Goal: Task Accomplishment & Management: Complete application form

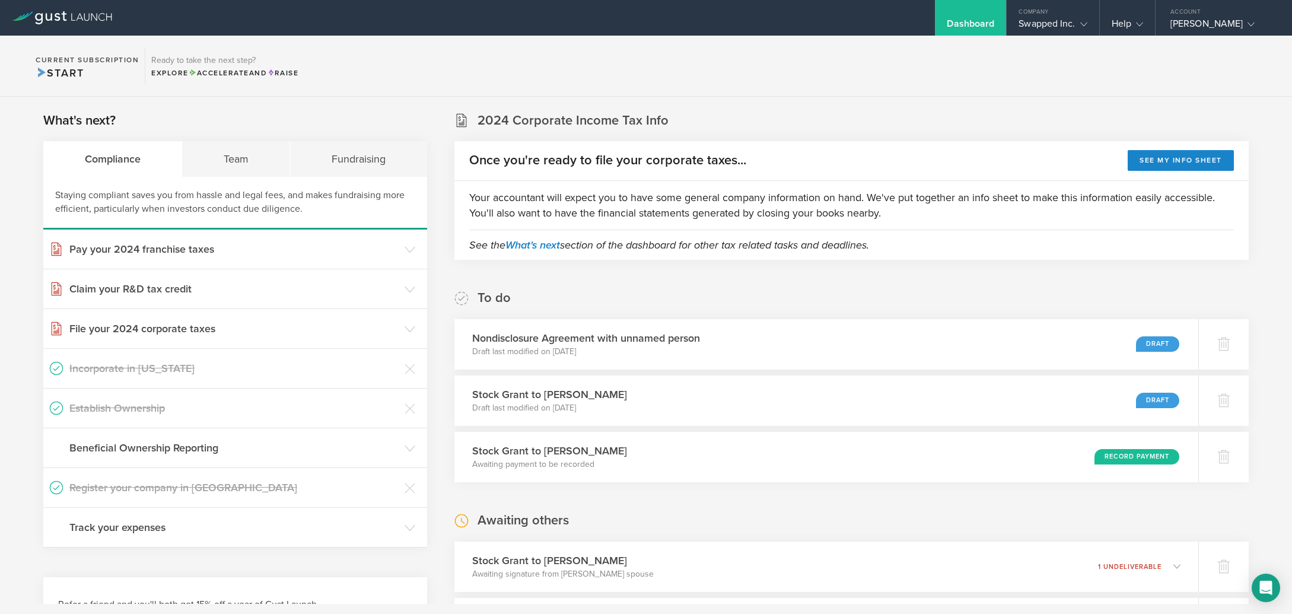
click at [1017, 412] on div "Stock Grant to [PERSON_NAME] Draft last modified on [DATE] Draft" at bounding box center [825, 401] width 759 height 52
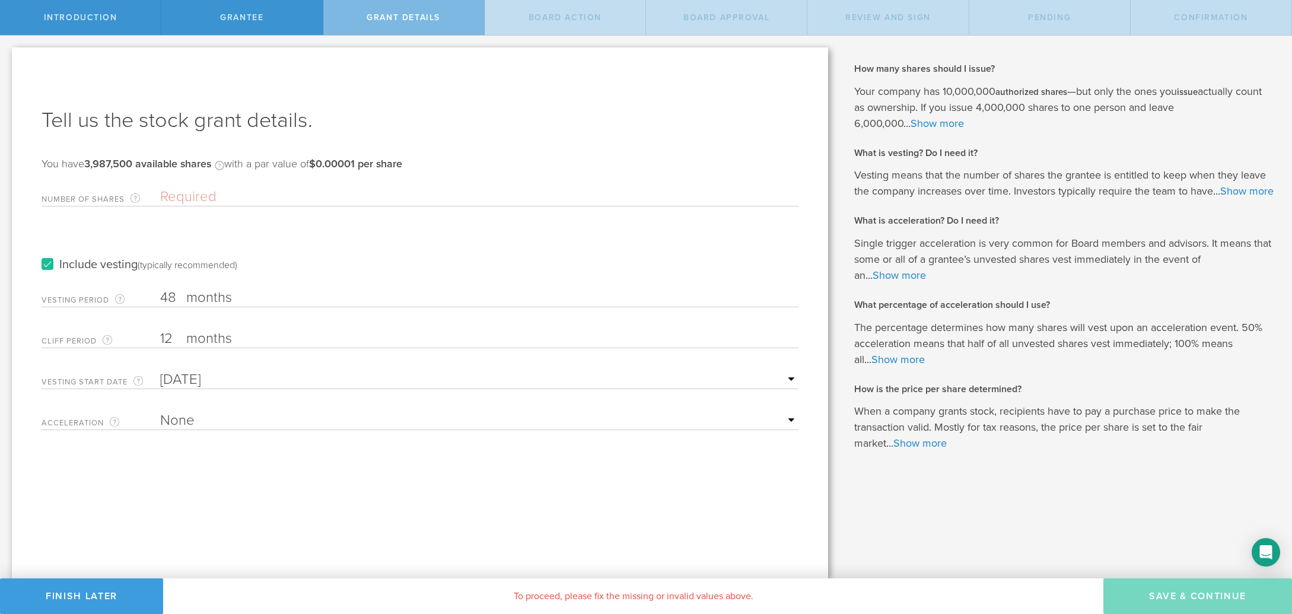
click at [272, 195] on input "Number of Shares The total amount of stock the company is granting to this reci…" at bounding box center [479, 197] width 638 height 18
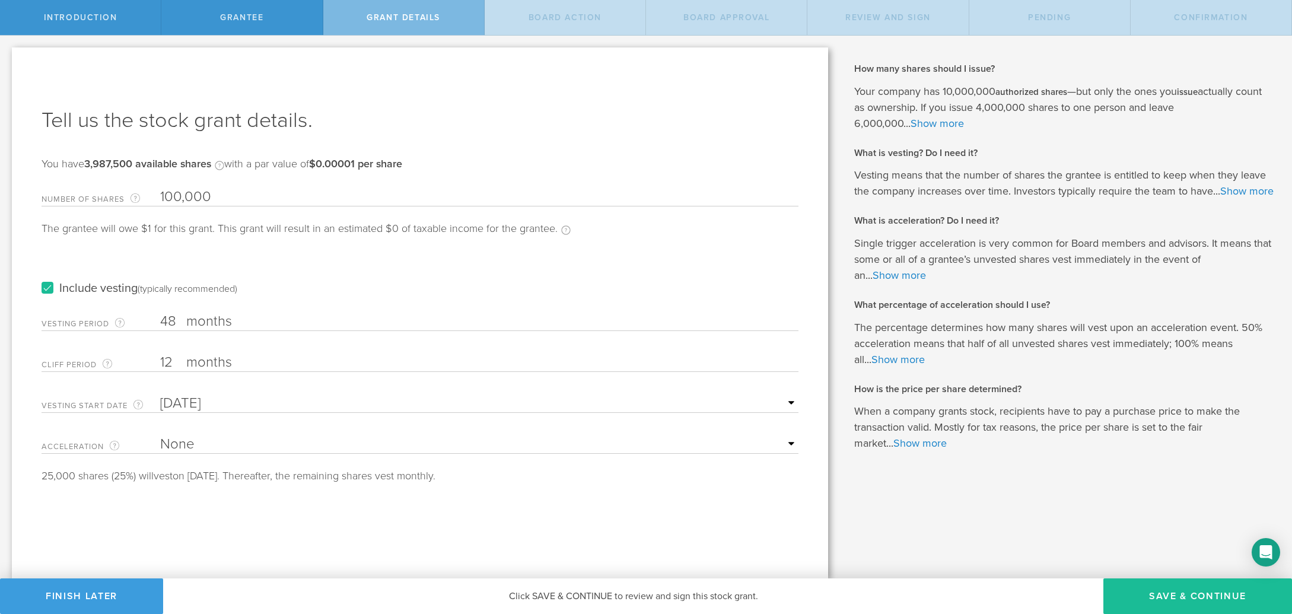
type input "100,000"
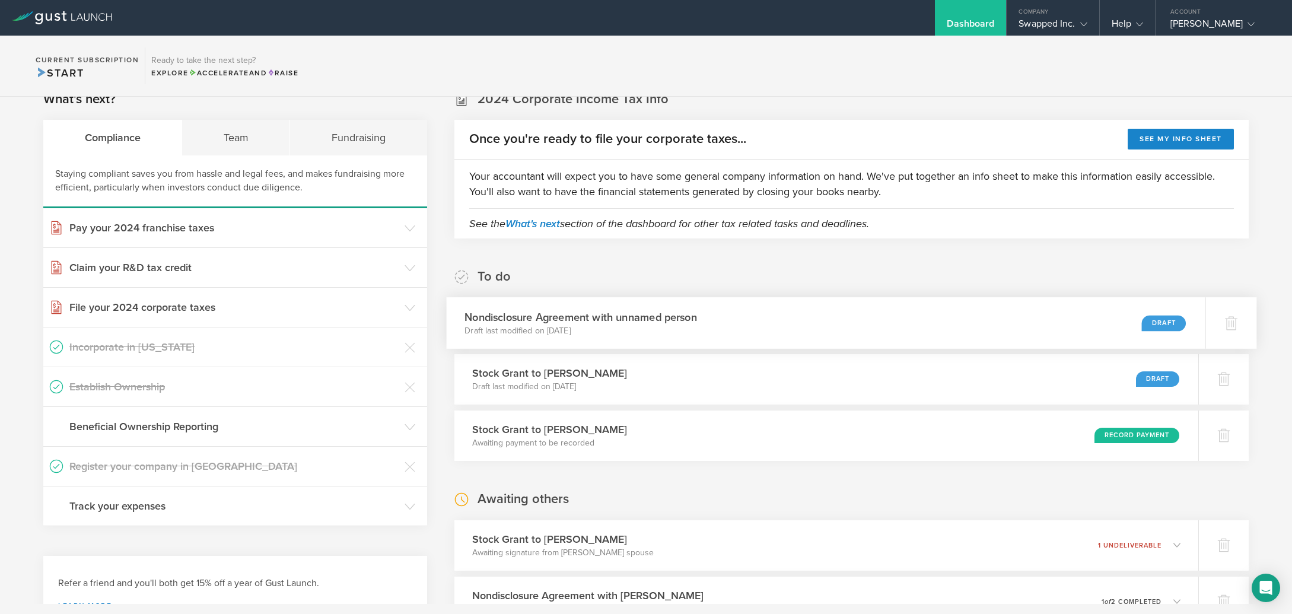
scroll to position [49, 0]
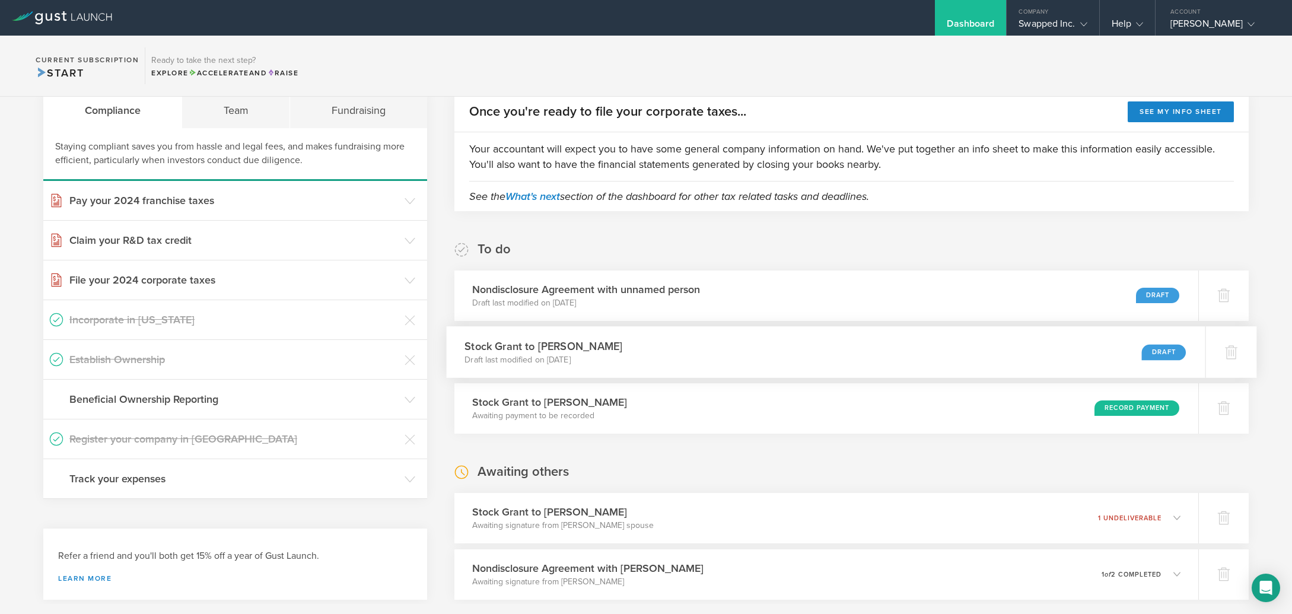
click at [799, 347] on div "Stock Grant to [PERSON_NAME] Draft last modified on [DATE] Draft" at bounding box center [825, 352] width 759 height 52
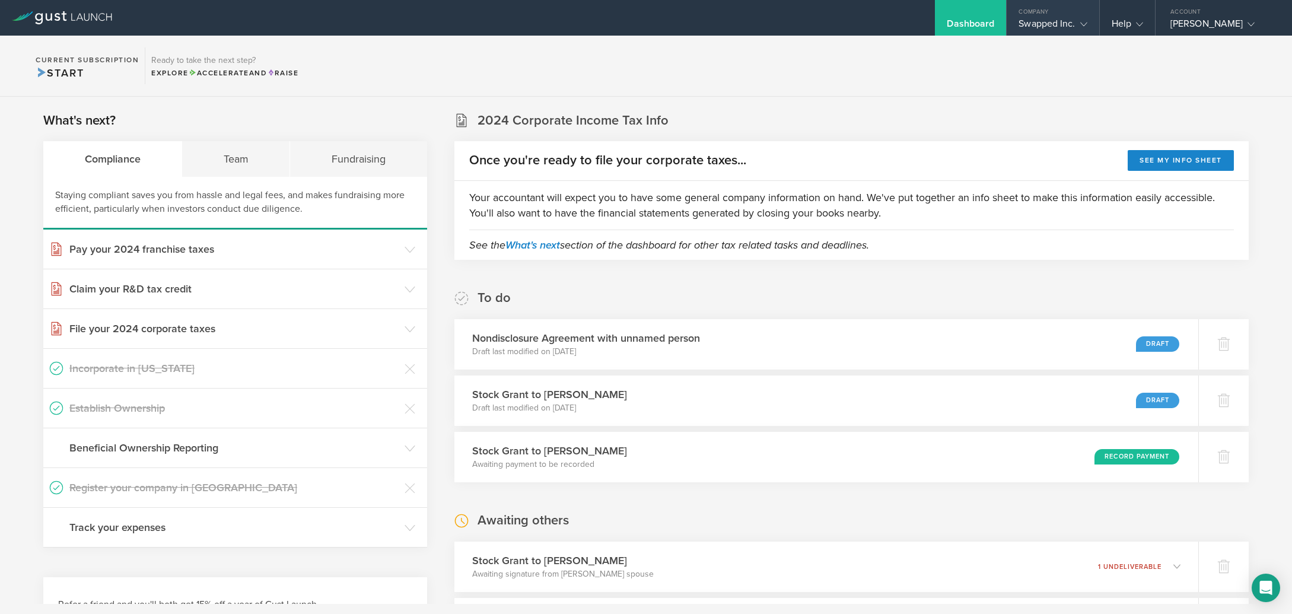
click at [1076, 18] on gust-icon at bounding box center [1082, 24] width 12 height 12
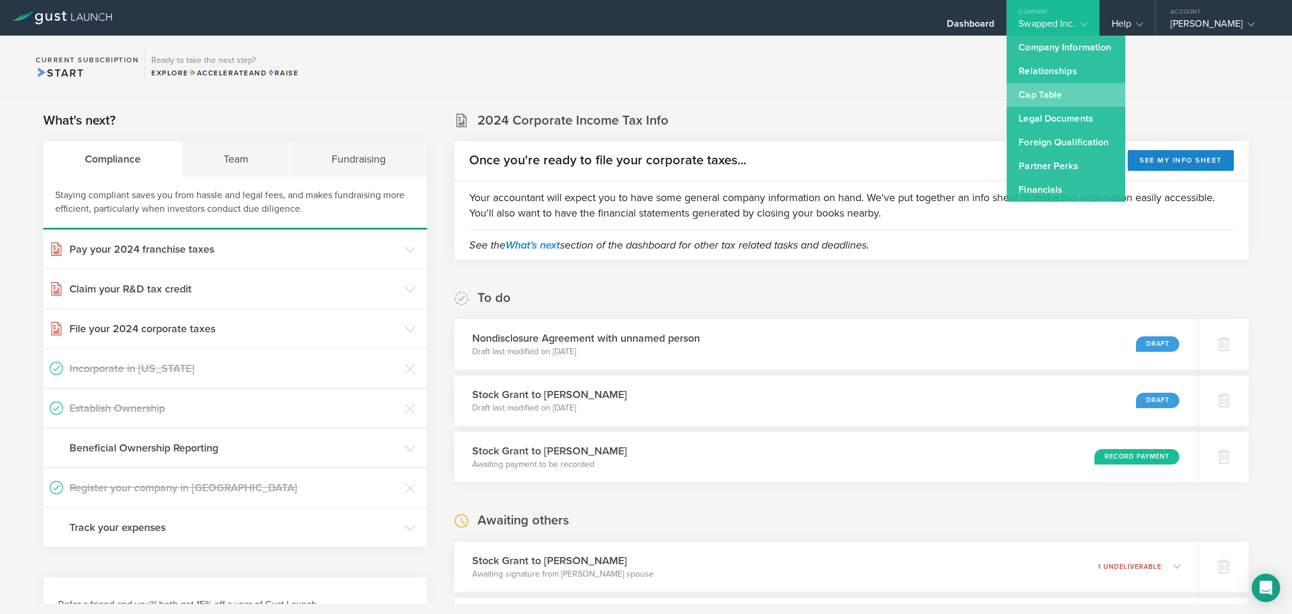
click at [1027, 97] on link "Cap Table" at bounding box center [1066, 95] width 119 height 24
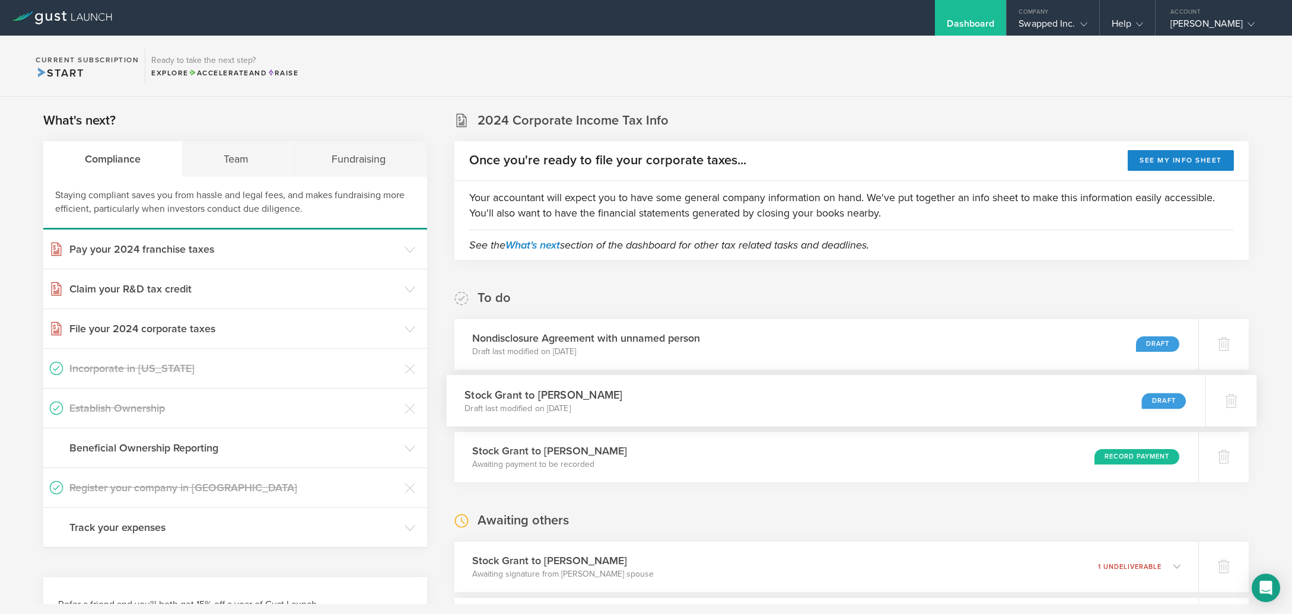
click at [685, 406] on div "Stock Grant to [PERSON_NAME] Draft last modified on [DATE] Draft" at bounding box center [825, 401] width 759 height 52
click at [1059, 18] on div "Swapped Inc." at bounding box center [1053, 27] width 92 height 18
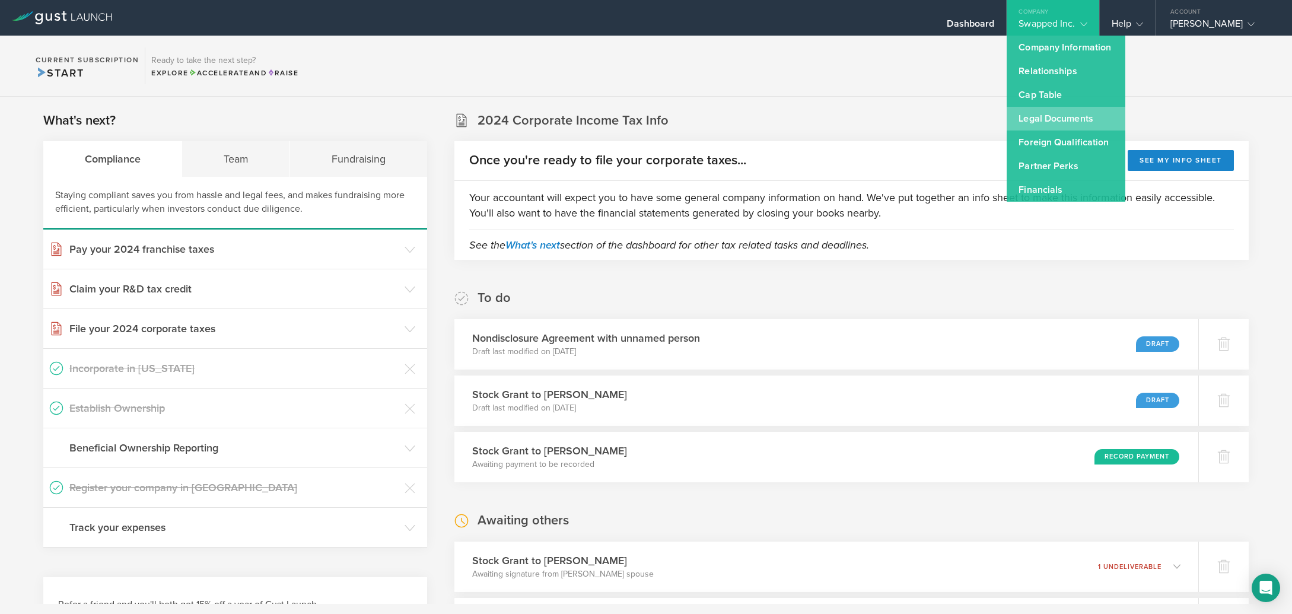
click at [1044, 117] on link "Legal Documents" at bounding box center [1066, 119] width 119 height 24
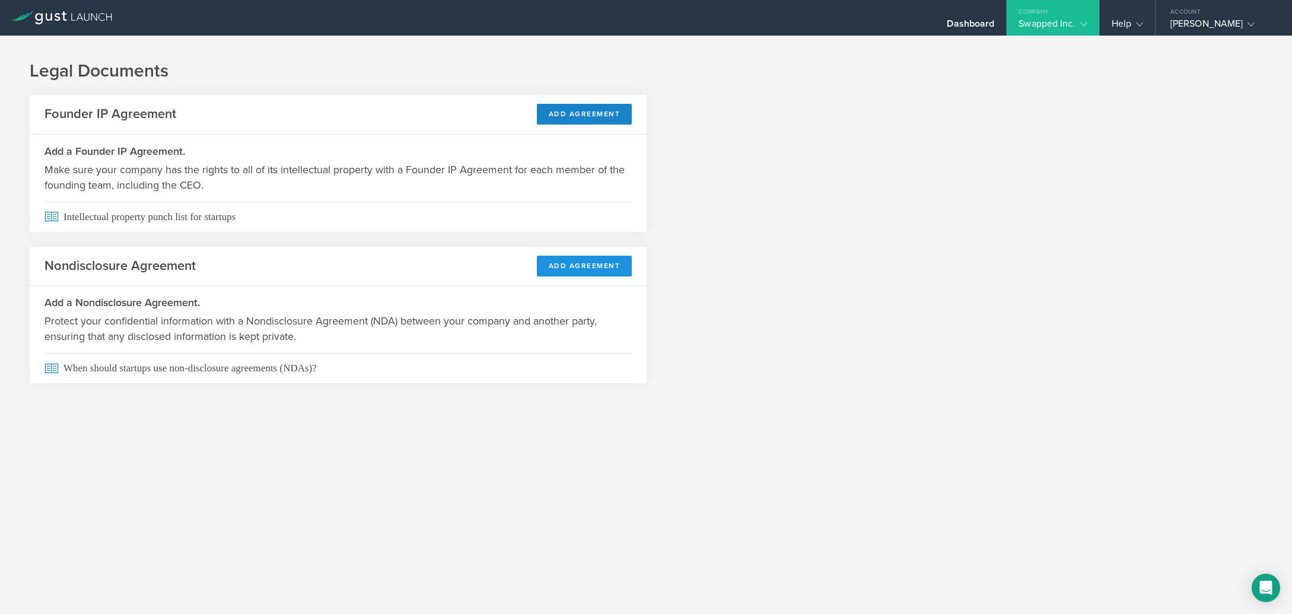
click at [581, 260] on button "Add Agreement" at bounding box center [585, 266] width 96 height 21
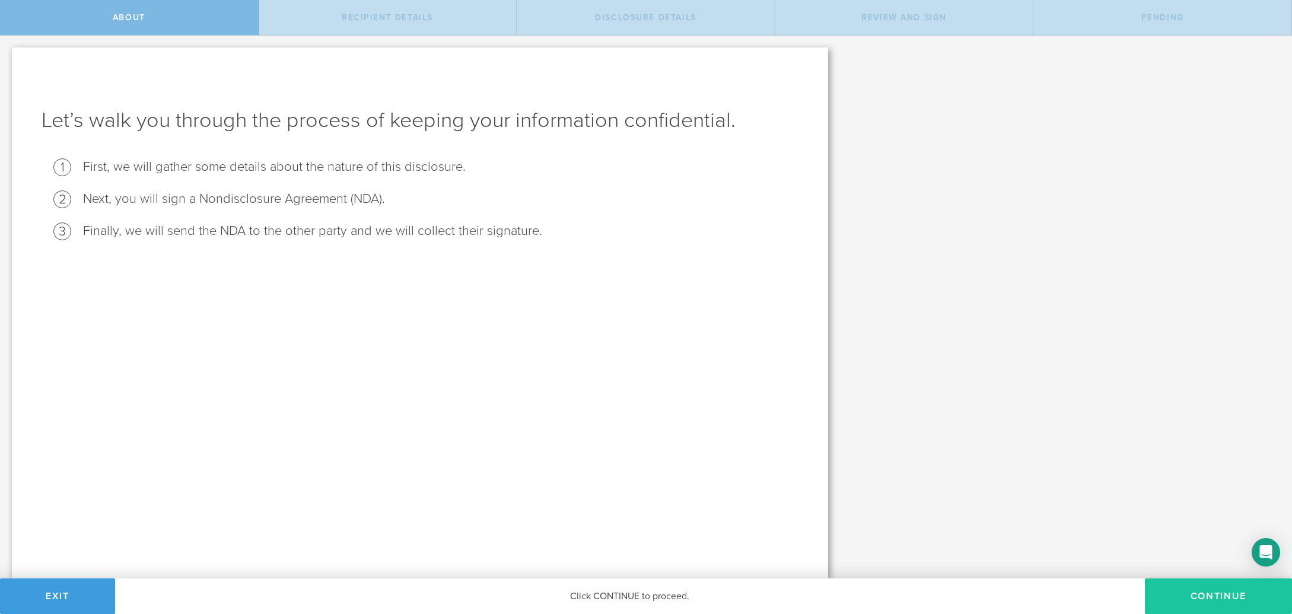
click at [1199, 590] on button "Continue" at bounding box center [1218, 596] width 147 height 36
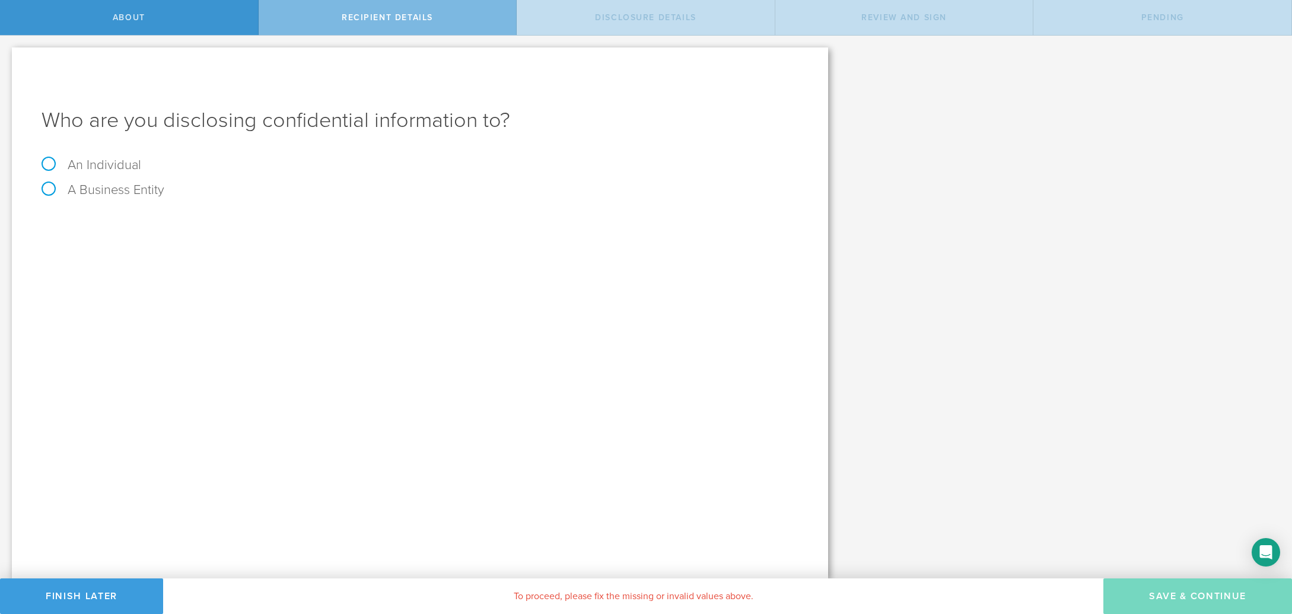
click at [116, 167] on label "An Individual" at bounding box center [92, 164] width 100 height 15
click at [8, 55] on input "An Individual" at bounding box center [4, 45] width 8 height 19
radio input "true"
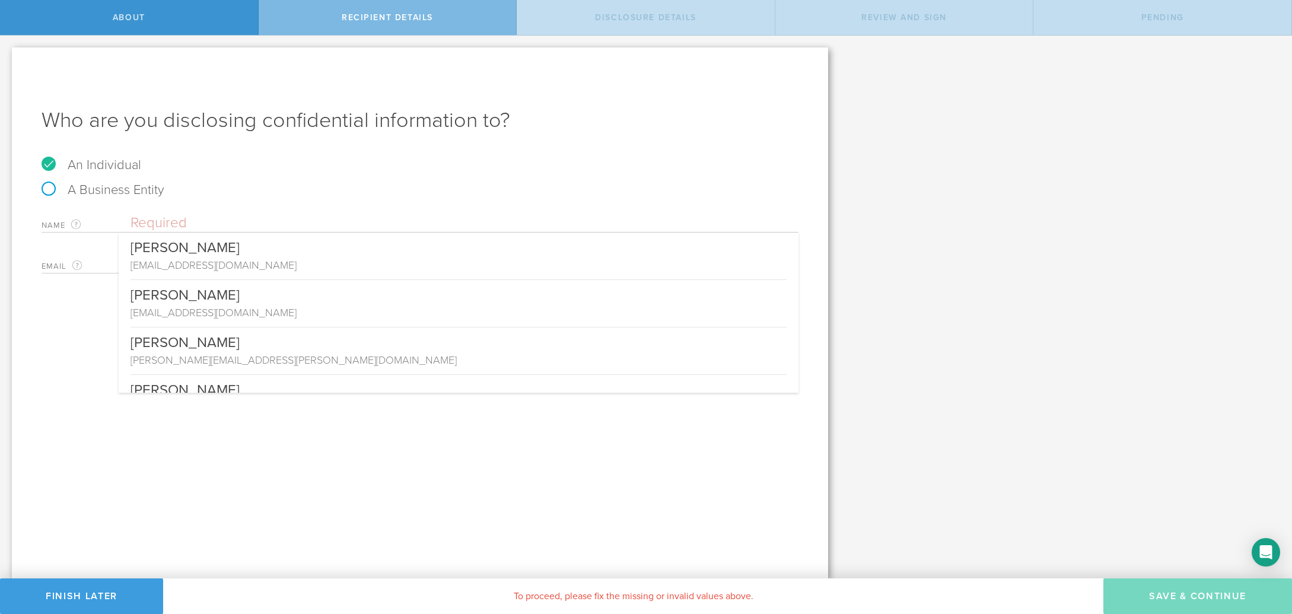
click at [189, 229] on input "text" at bounding box center [465, 223] width 668 height 18
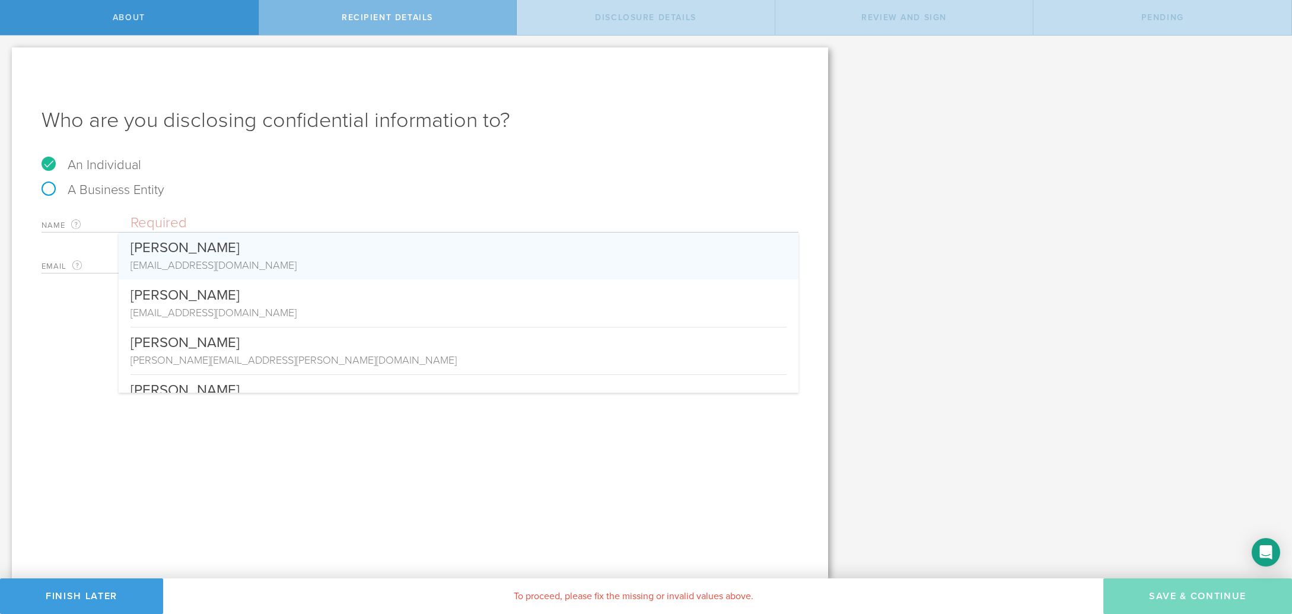
click at [174, 208] on div "Name The first and last name of the person that you are disclosing confidential…" at bounding box center [420, 220] width 757 height 24
click at [189, 225] on input "text" at bounding box center [465, 223] width 668 height 18
click at [162, 188] on label "A Business Entity" at bounding box center [103, 189] width 123 height 15
click at [8, 55] on input "A Business Entity" at bounding box center [4, 45] width 8 height 19
radio input "true"
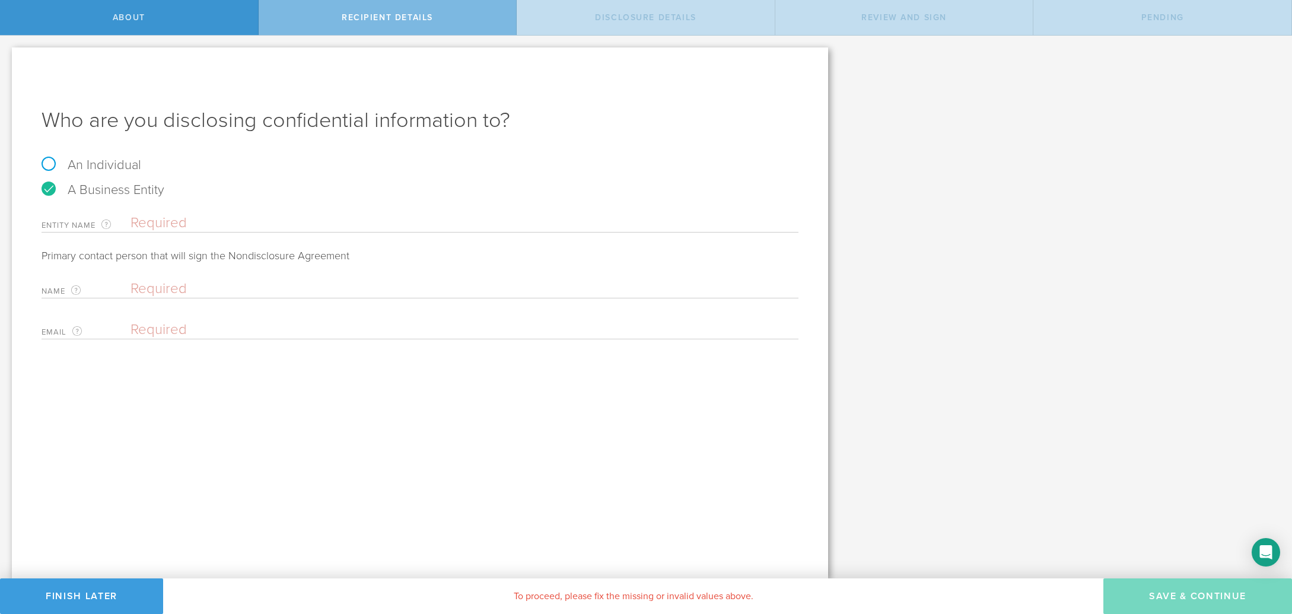
click at [172, 291] on input "text" at bounding box center [462, 289] width 662 height 18
click at [107, 170] on label "An Individual" at bounding box center [92, 164] width 100 height 15
click at [8, 55] on input "An Individual" at bounding box center [4, 45] width 8 height 19
radio input "true"
click at [184, 263] on input "email" at bounding box center [462, 264] width 662 height 18
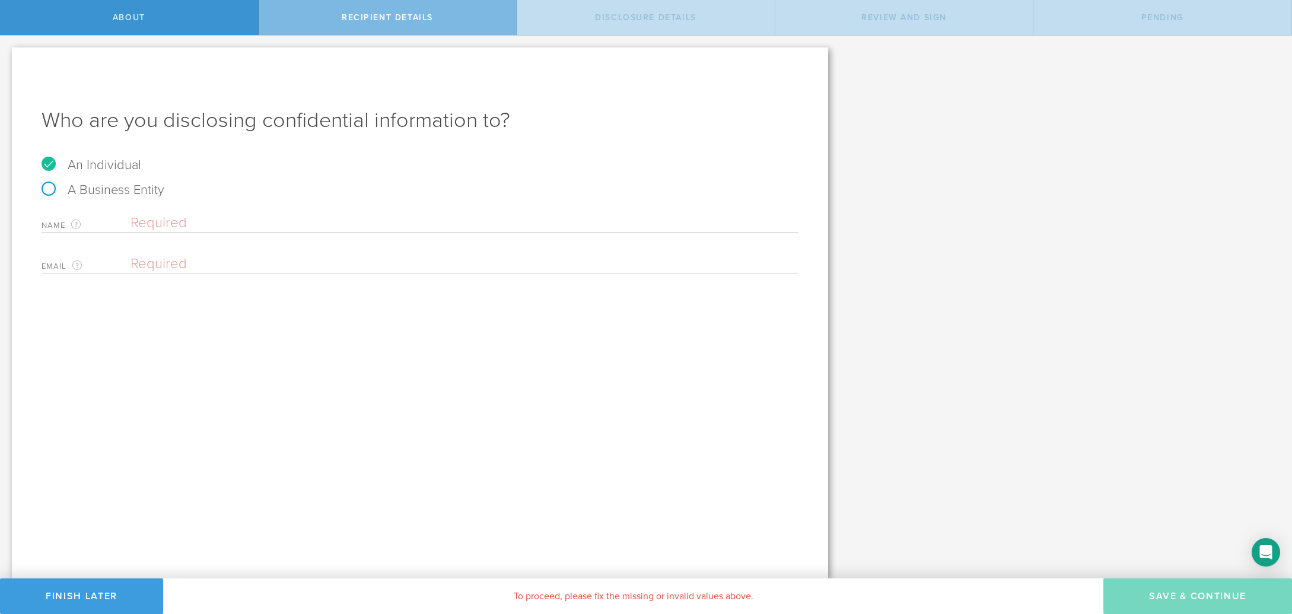
paste input "[EMAIL_ADDRESS][PERSON_NAME][DOMAIN_NAME]"
type input "[EMAIL_ADDRESS][PERSON_NAME][DOMAIN_NAME]"
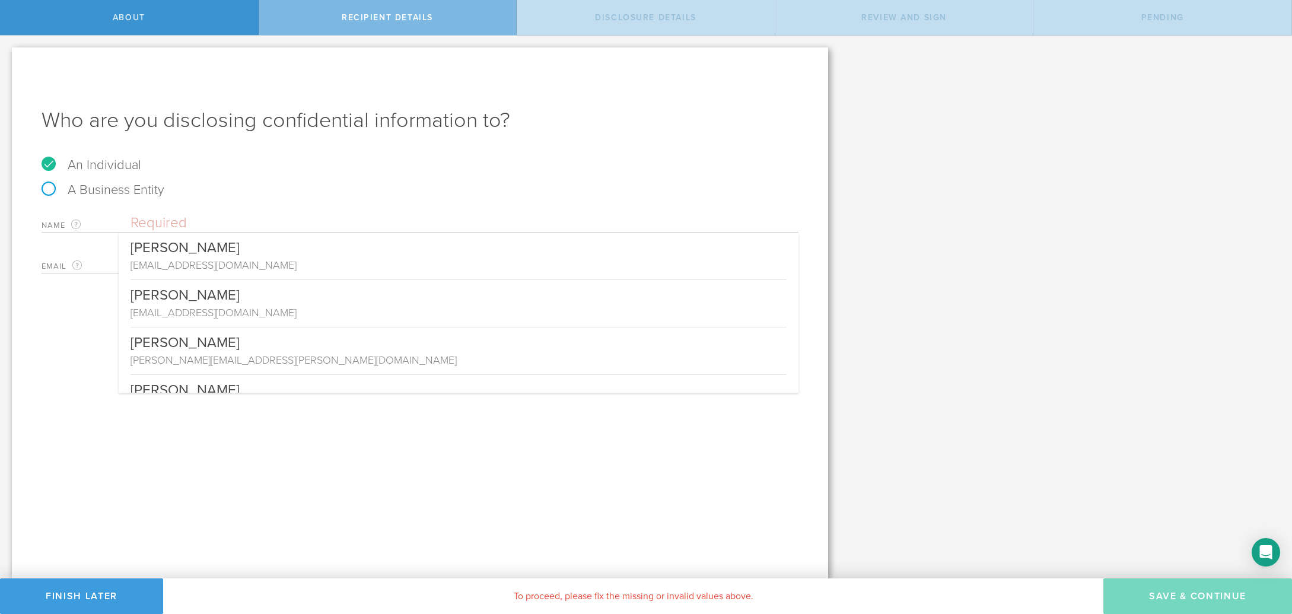
click at [215, 227] on input "text" at bounding box center [465, 223] width 668 height 18
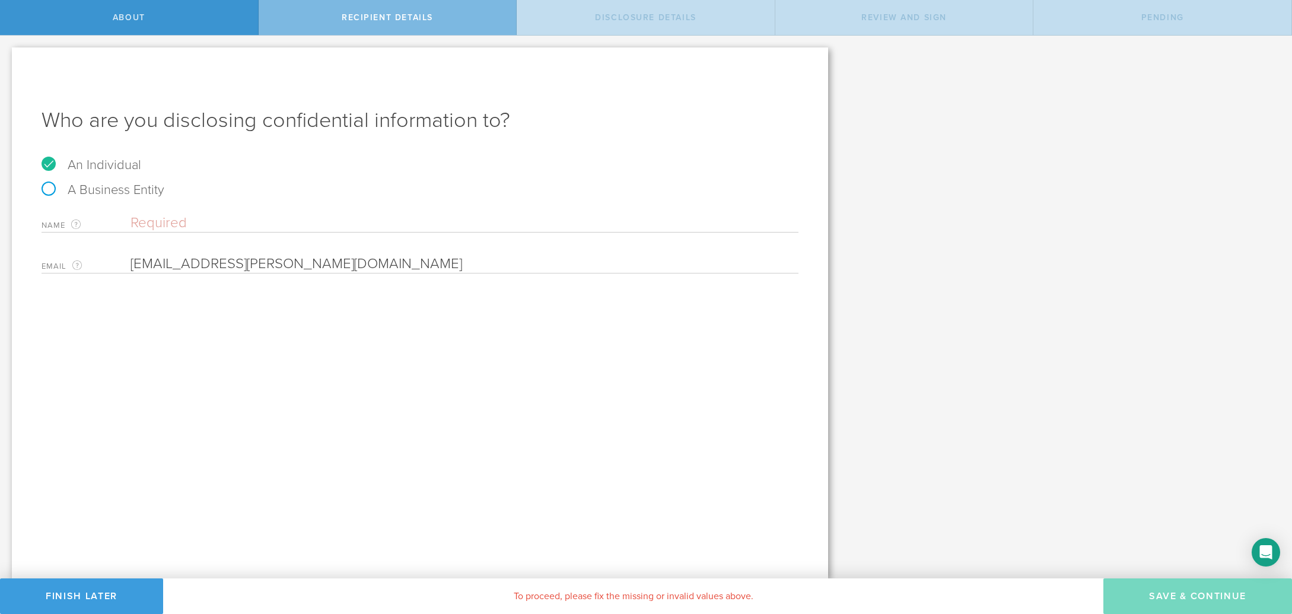
drag, startPoint x: 254, startPoint y: 265, endPoint x: 122, endPoint y: 268, distance: 132.3
click at [126, 268] on div "Email The email address of the person that you are disclosing confidential info…" at bounding box center [420, 261] width 757 height 24
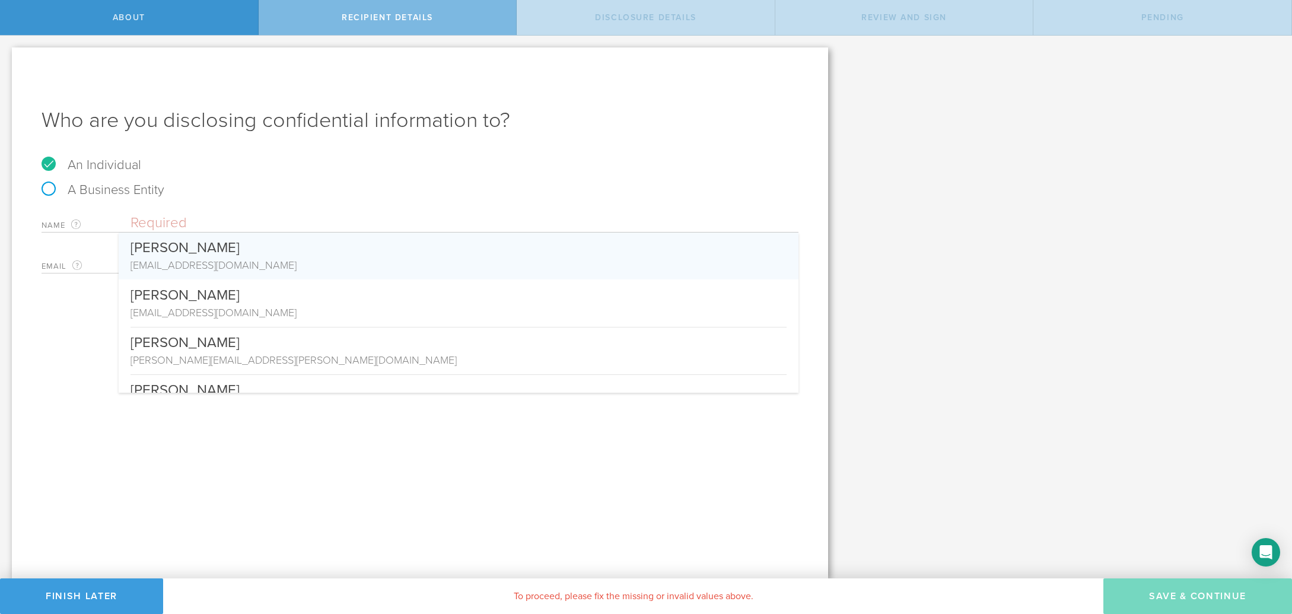
click at [189, 222] on input "text" at bounding box center [465, 223] width 668 height 18
paste input "aniriddha.wakchaure"
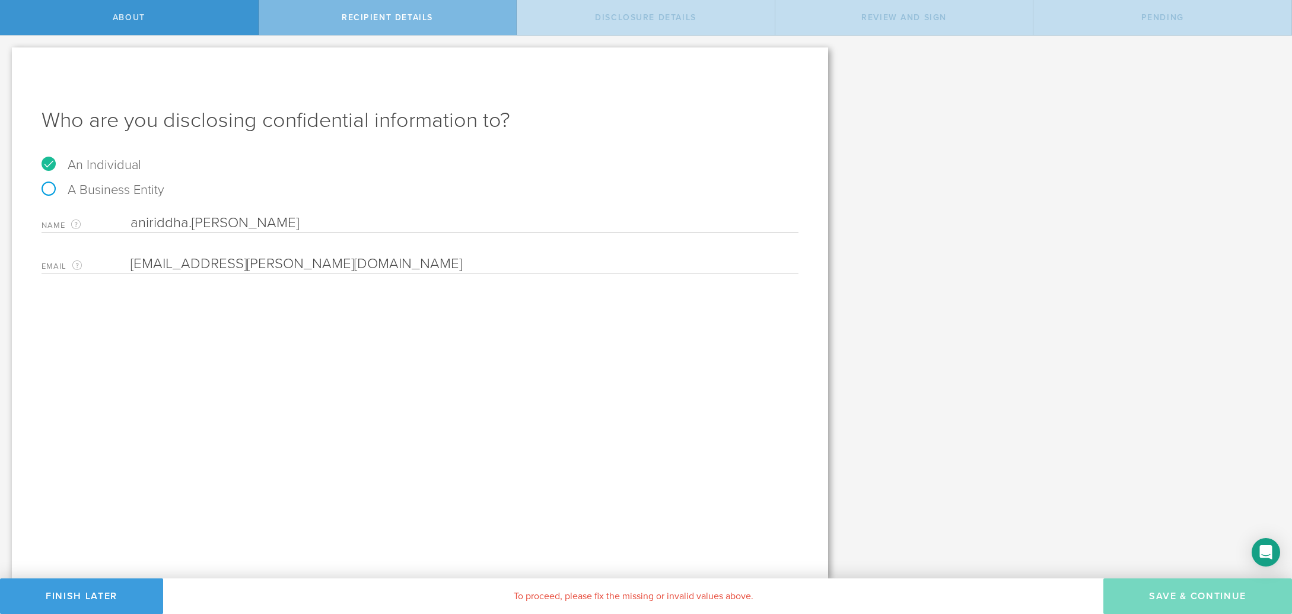
click at [192, 221] on input "aniriddha.wakchaure" at bounding box center [465, 223] width 668 height 18
type input "[PERSON_NAME]"
click at [341, 421] on div "Who are you disclosing confidential information to? An Individual A Business En…" at bounding box center [420, 312] width 816 height 531
click at [184, 271] on input "email" at bounding box center [462, 264] width 662 height 18
paste input "aniriddha.wakchaure"
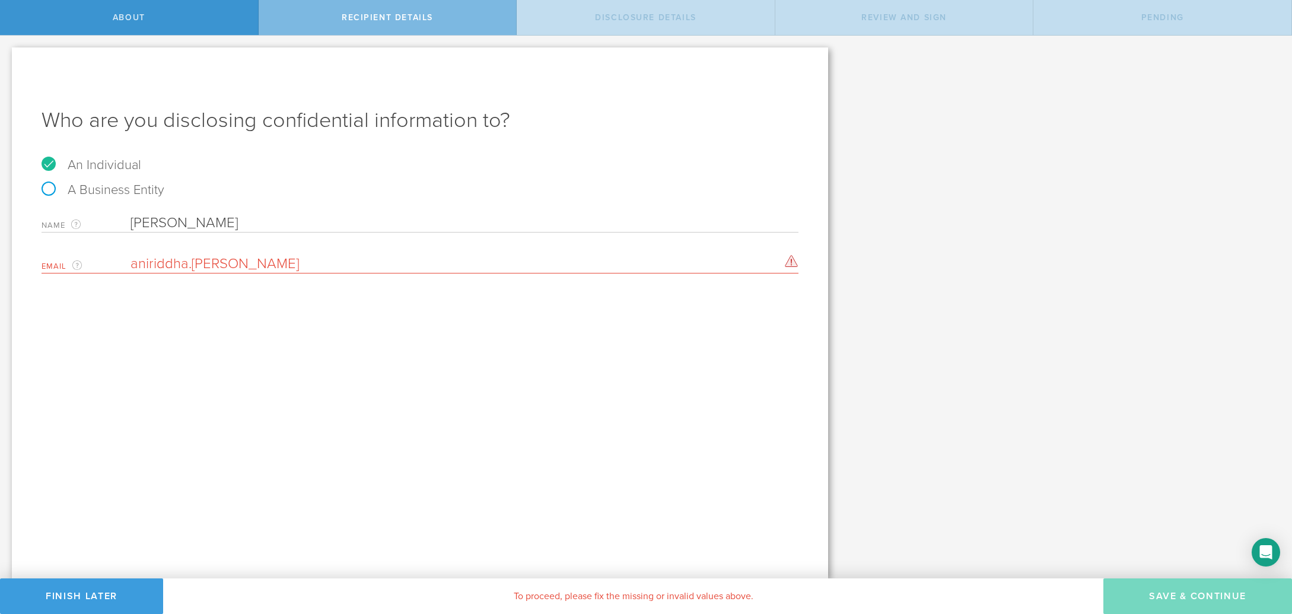
click at [287, 265] on input "aniriddha.wakchaure" at bounding box center [462, 264] width 662 height 18
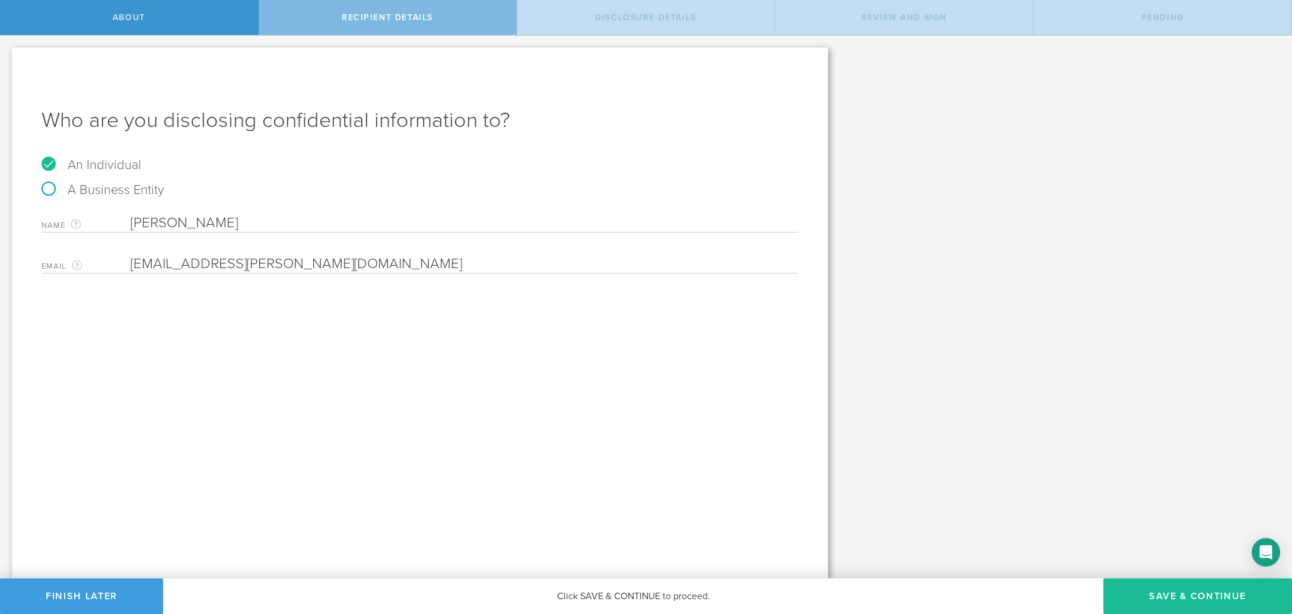
type input "[EMAIL_ADDRESS][PERSON_NAME][DOMAIN_NAME]"
click at [379, 267] on input "[EMAIL_ADDRESS][PERSON_NAME][DOMAIN_NAME]" at bounding box center [462, 264] width 662 height 18
click at [387, 326] on div "Who are you disclosing confidential information to? An Individual A Business En…" at bounding box center [420, 312] width 816 height 531
click at [1169, 594] on button "Save & Continue" at bounding box center [1197, 596] width 189 height 36
select select "string:5 years"
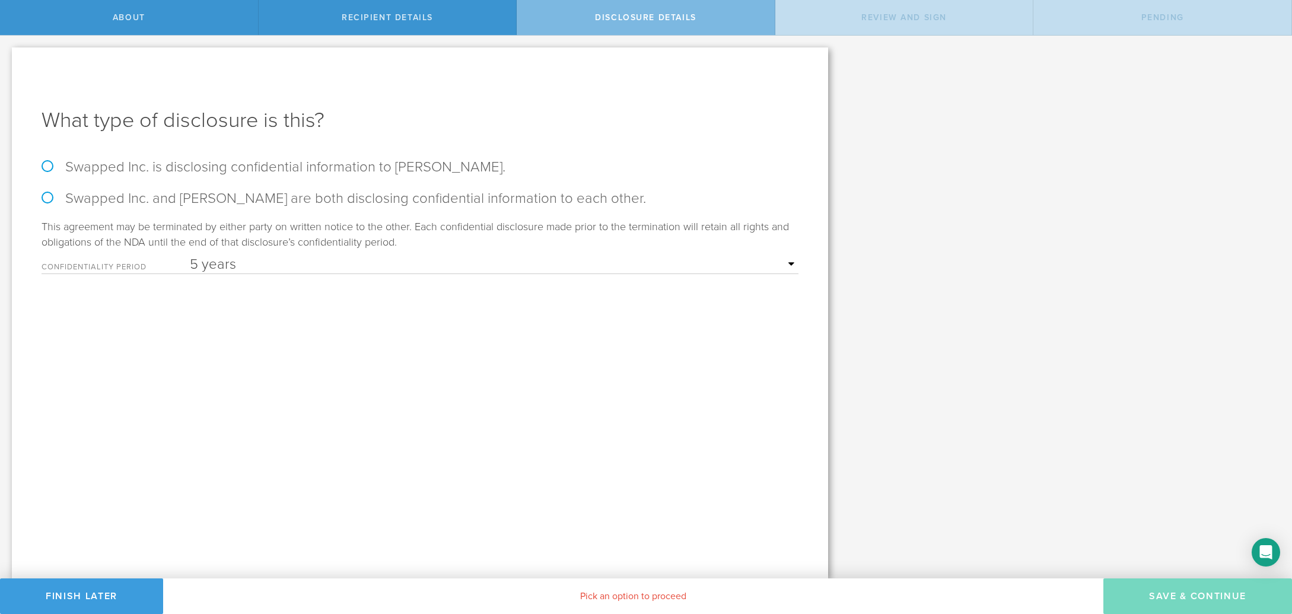
click at [291, 168] on label "Swapped Inc. is disclosing confidential information to Aniriddha Wakchaure." at bounding box center [420, 166] width 757 height 17
click at [8, 61] on input "Swapped Inc. is disclosing confidential information to Aniriddha Wakchaure." at bounding box center [4, 48] width 8 height 25
radio input "true"
click at [1169, 597] on button "Save & Continue" at bounding box center [1197, 596] width 189 height 36
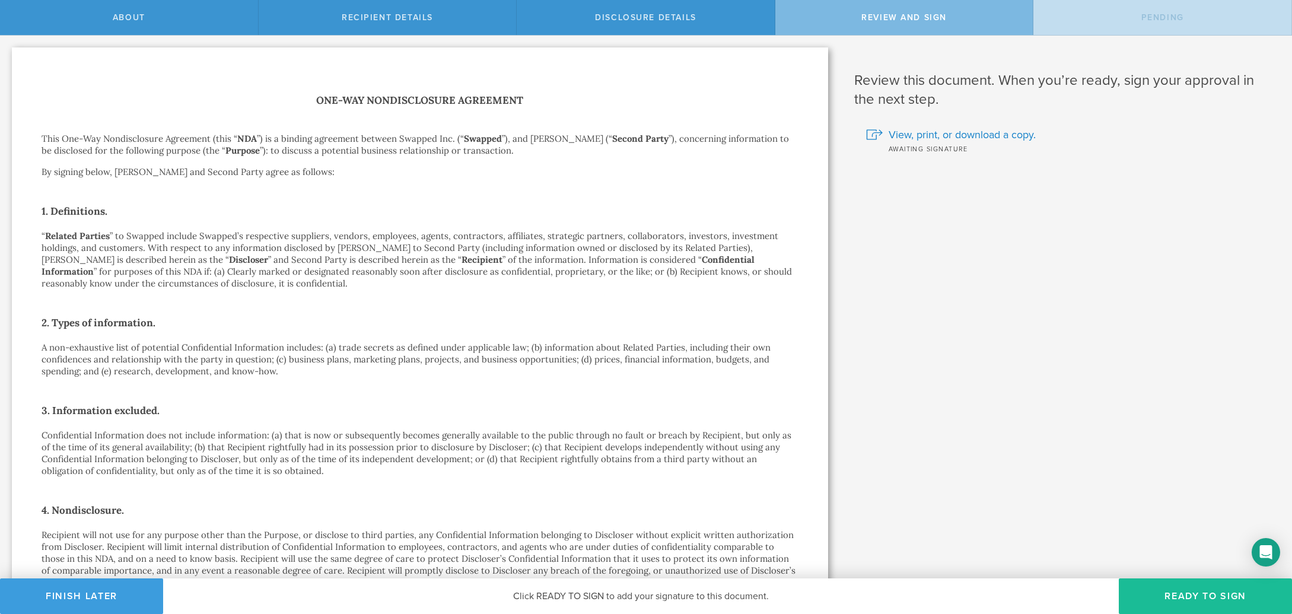
scroll to position [619, 0]
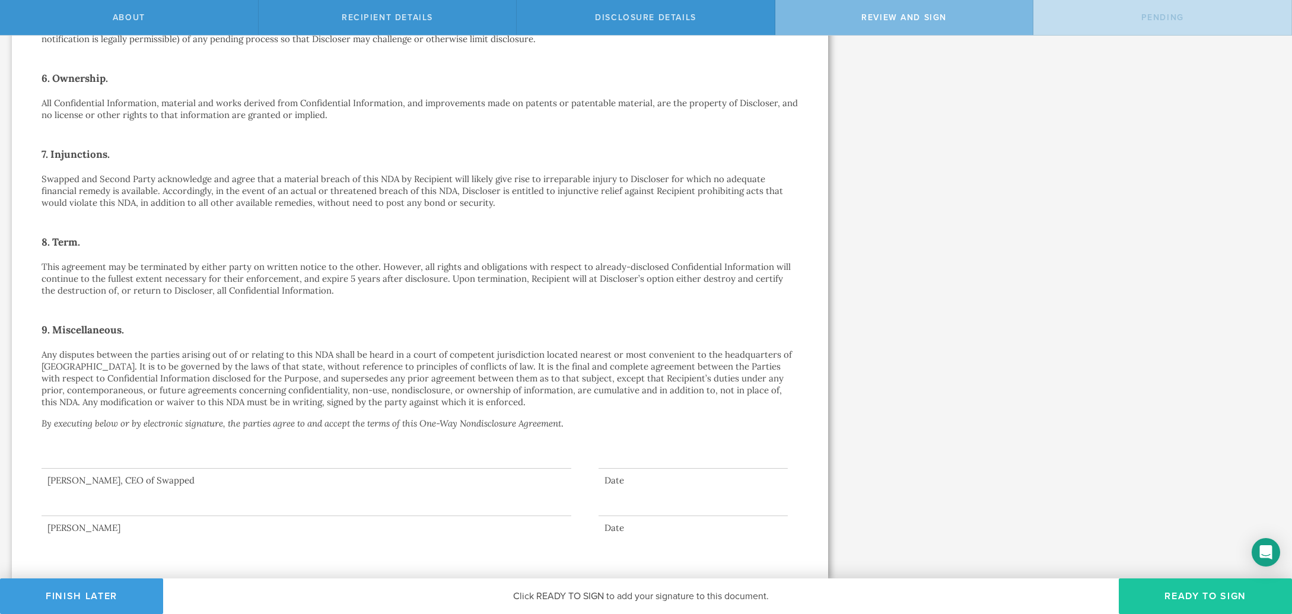
click at [1236, 602] on button "Ready to Sign" at bounding box center [1205, 596] width 173 height 36
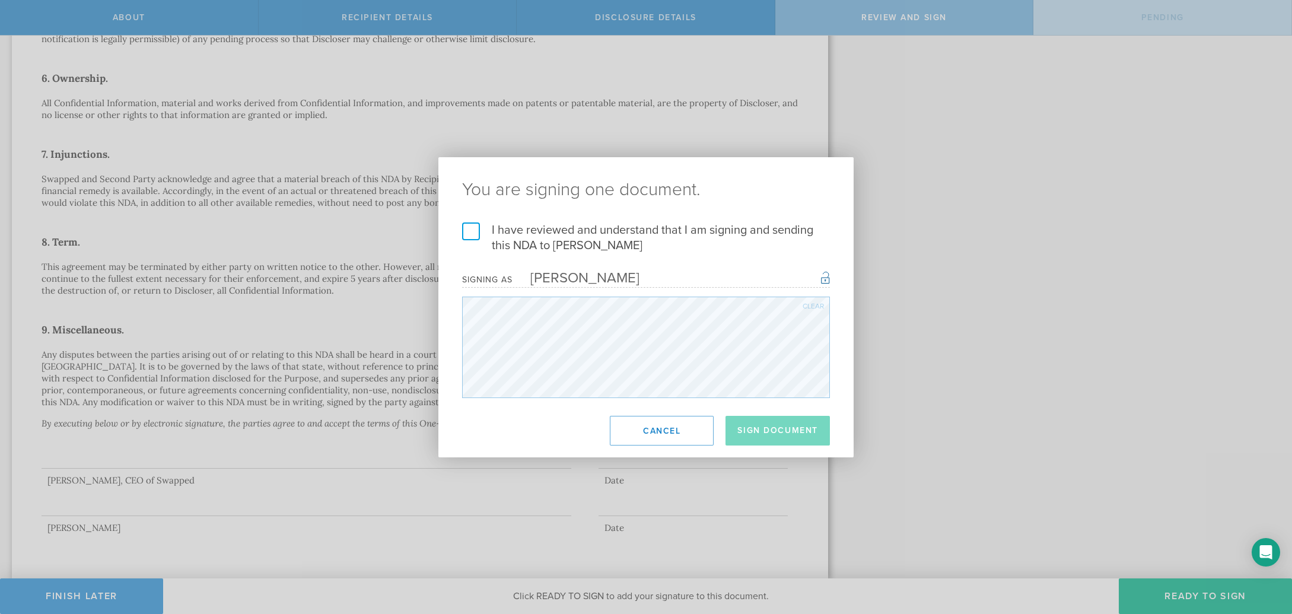
click at [472, 233] on label "I have reviewed and understand that I am signing and sending this NDA to Anirid…" at bounding box center [646, 237] width 368 height 31
click at [0, 0] on input "I have reviewed and understand that I am signing and sending this NDA to Anirid…" at bounding box center [0, 0] width 0 height 0
drag, startPoint x: 808, startPoint y: 431, endPoint x: 772, endPoint y: 478, distance: 59.2
click at [807, 431] on button "Sign Document" at bounding box center [778, 431] width 104 height 30
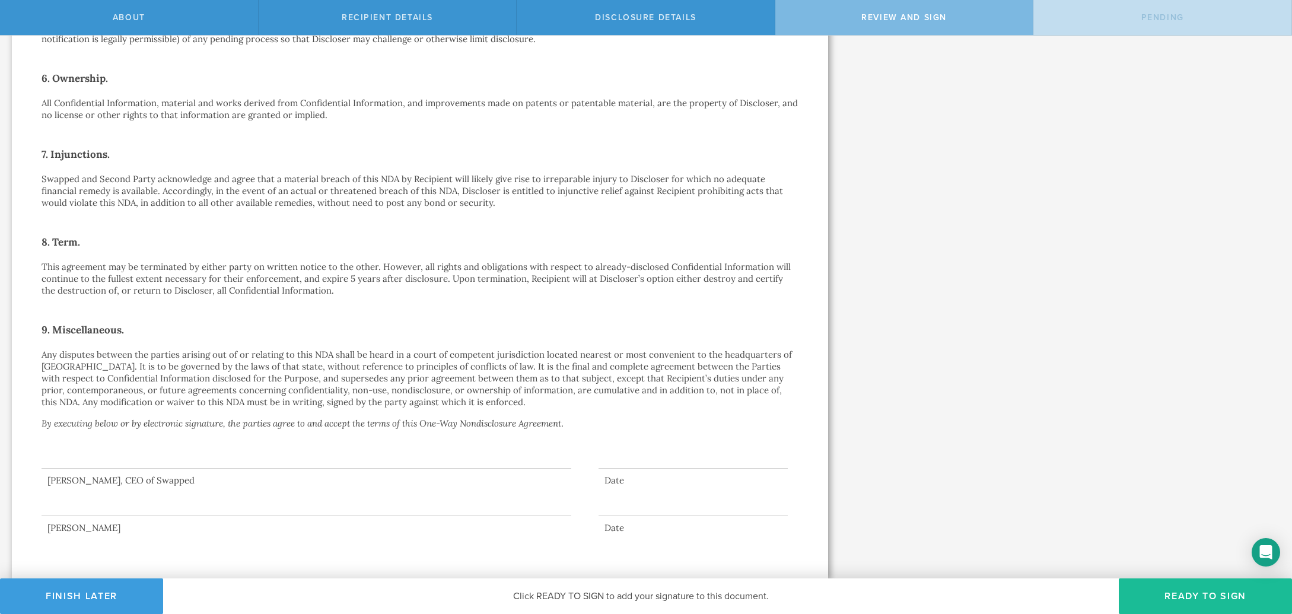
scroll to position [0, 0]
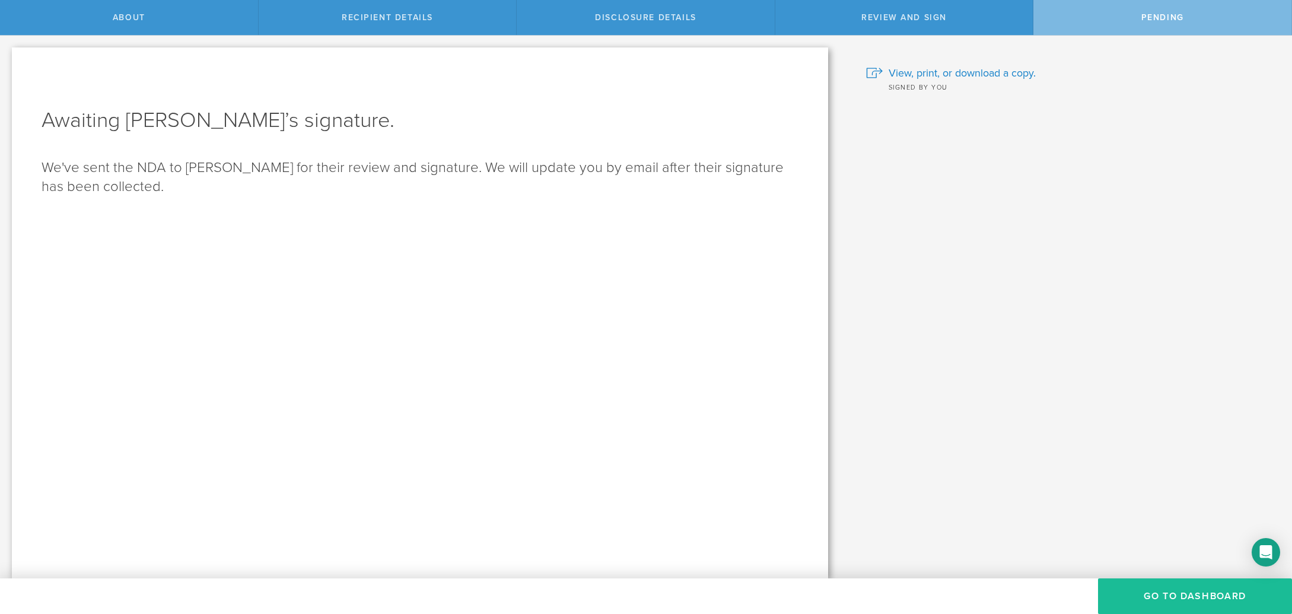
click at [583, 237] on div "Awaiting Aniriddha Wakchaure’s signature. We've sent the NDA to Aniriddha Wakch…" at bounding box center [420, 312] width 816 height 531
click at [1175, 590] on button "Go to dashboard" at bounding box center [1195, 596] width 194 height 36
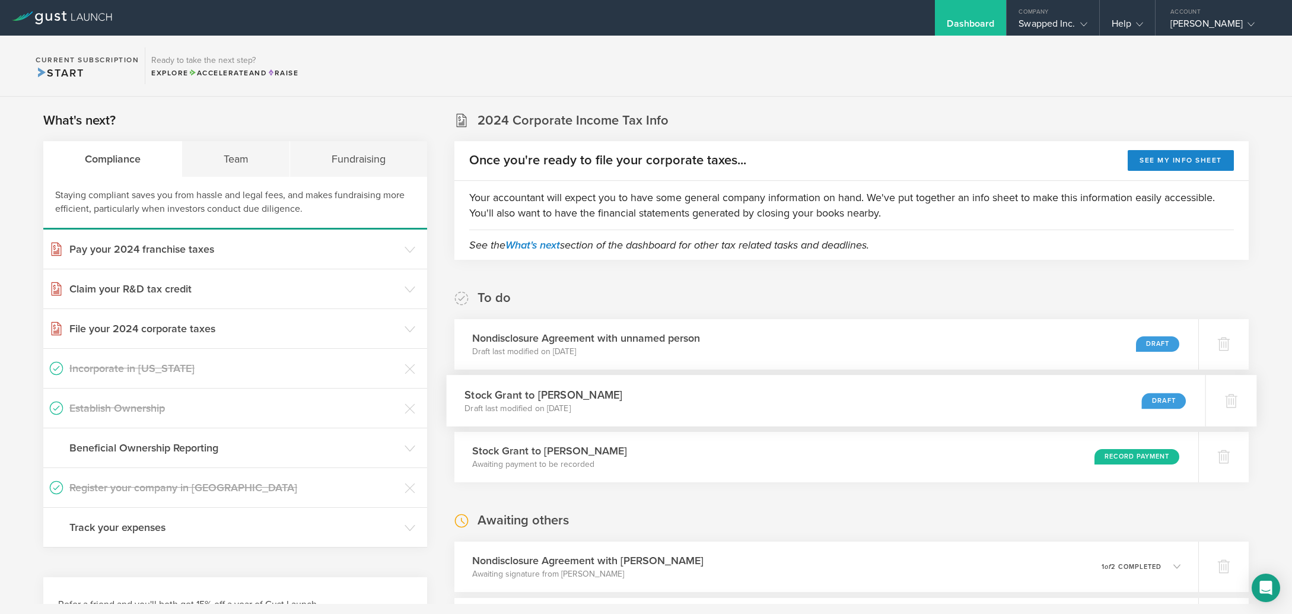
click at [585, 404] on p "Draft last modified on Aug 4, 2025" at bounding box center [544, 408] width 158 height 12
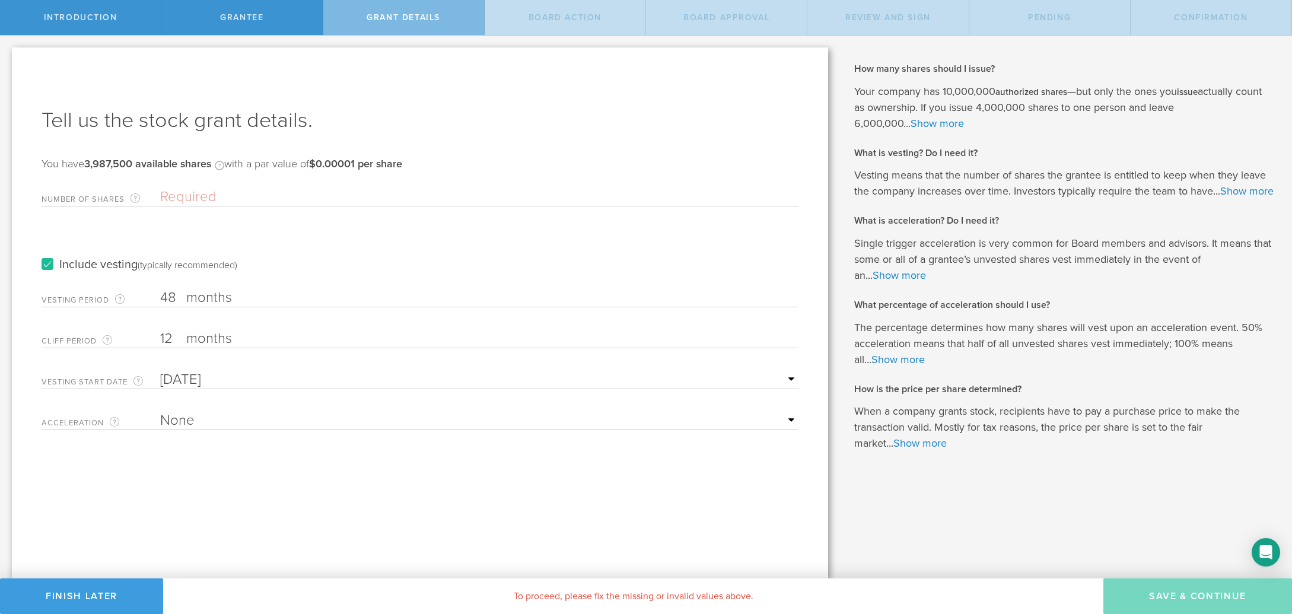
click at [229, 192] on input "Number of Shares The total amount of stock the company is granting to this reci…" at bounding box center [479, 197] width 638 height 18
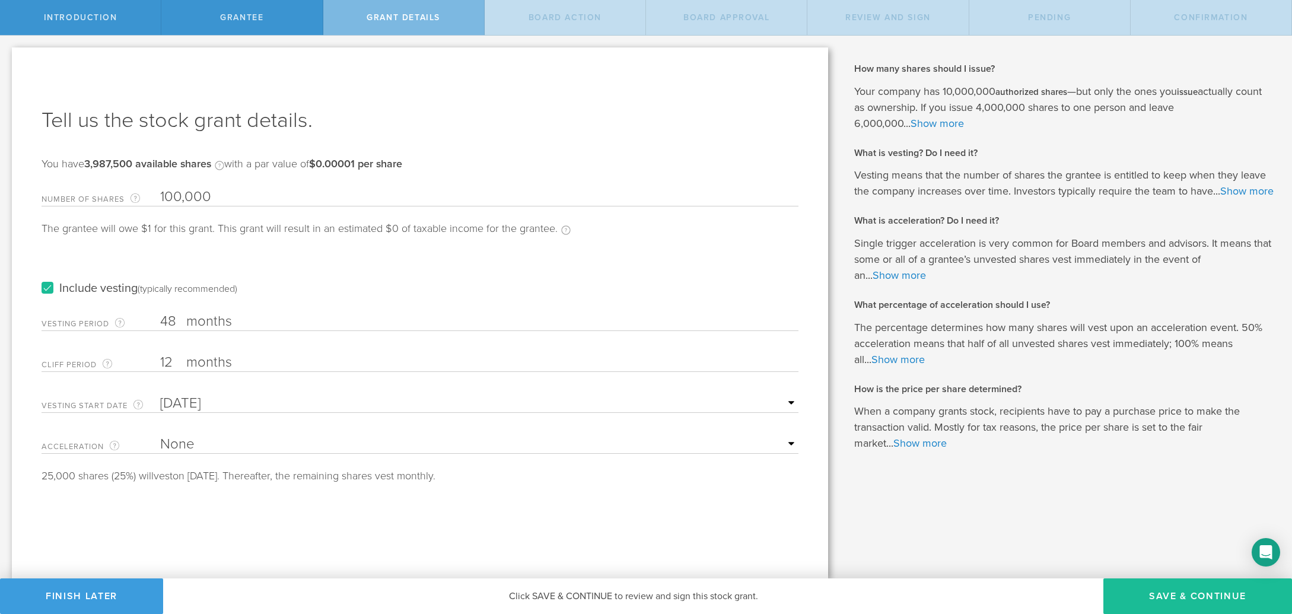
type input "100,000"
click at [313, 277] on div "Include vesting (typically recommended)" at bounding box center [420, 277] width 757 height 60
click at [222, 322] on label "months" at bounding box center [245, 323] width 119 height 20
click at [222, 322] on input "48" at bounding box center [479, 322] width 638 height 18
click at [217, 359] on label "months" at bounding box center [245, 364] width 119 height 20
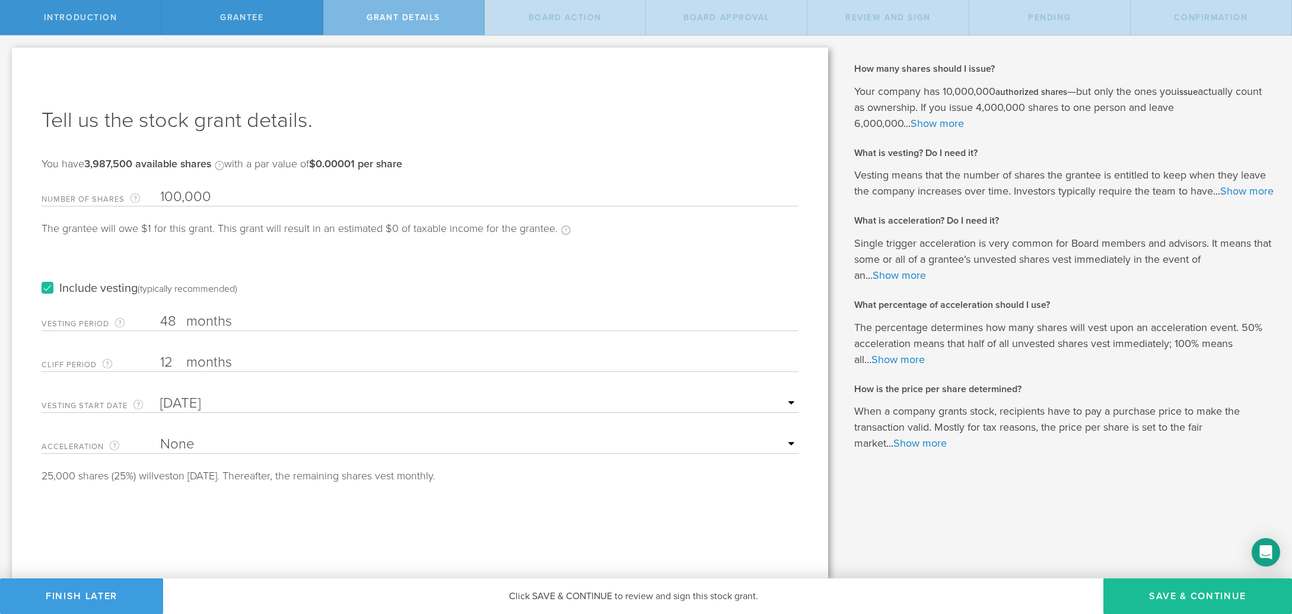
click at [217, 359] on input "12" at bounding box center [479, 363] width 638 height 18
type input "1"
type input "4"
type input "3"
click at [238, 324] on label "months" at bounding box center [245, 323] width 119 height 20
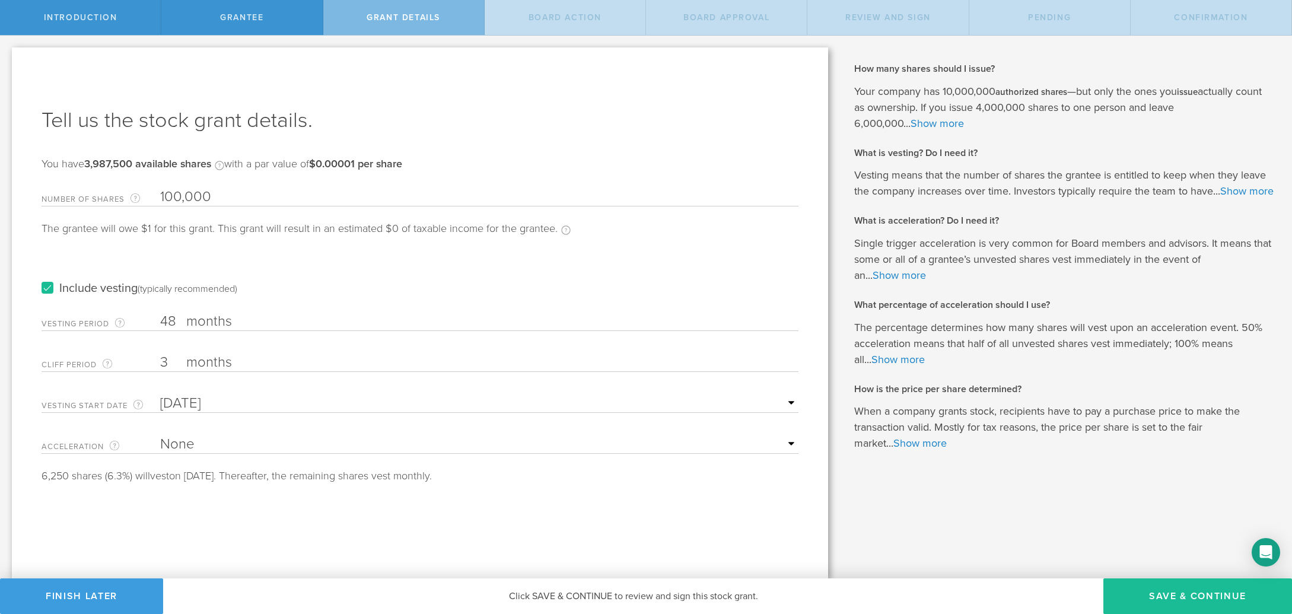
click at [238, 324] on input "48" at bounding box center [479, 322] width 638 height 18
type input "4"
type input "12"
click at [441, 492] on div "Tell us the stock grant details. You have 3,987,500 available shares Available …" at bounding box center [420, 312] width 816 height 531
click at [1167, 598] on button "Save & Continue" at bounding box center [1197, 596] width 189 height 36
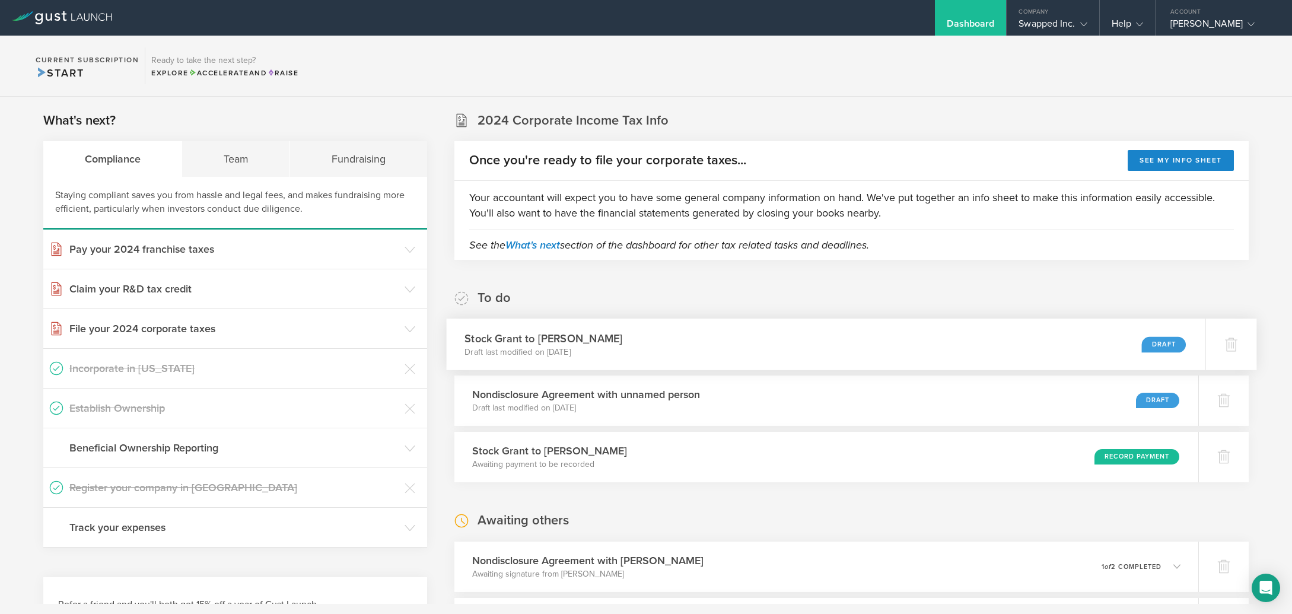
click at [648, 344] on div "Stock Grant to Brittany Dao Draft last modified on Aug 13, 2025 Draft" at bounding box center [825, 345] width 759 height 52
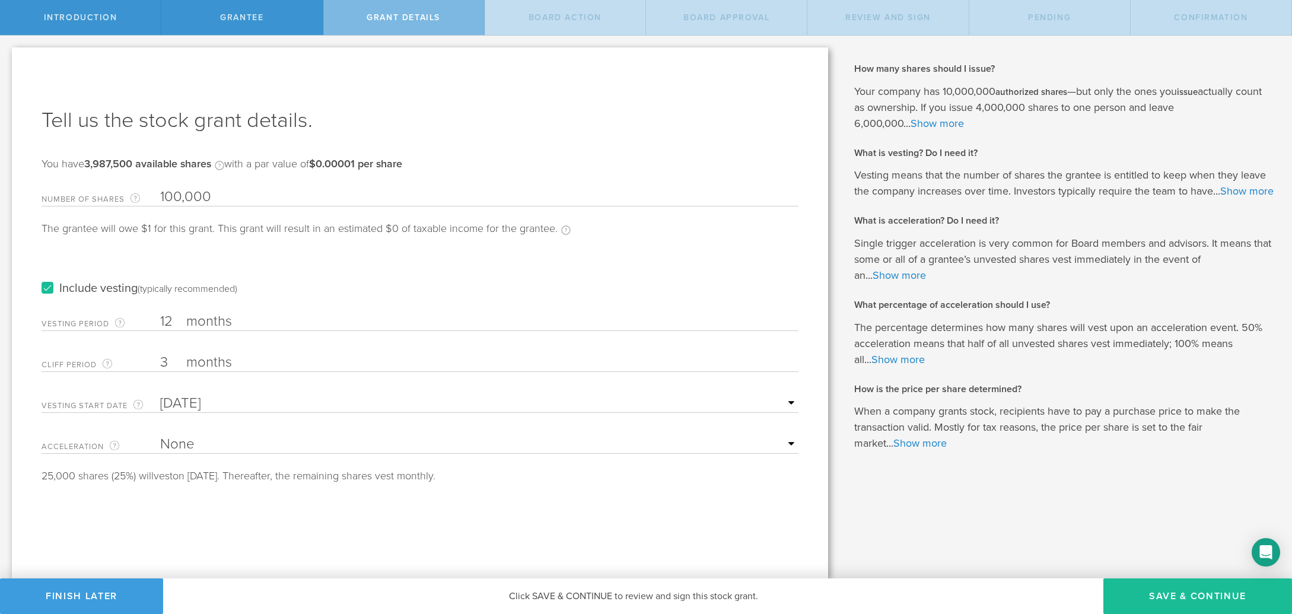
click at [739, 446] on select "None Single Trigger Double Trigger" at bounding box center [479, 444] width 638 height 18
click at [1173, 597] on button "Save & Continue" at bounding box center [1197, 596] width 189 height 36
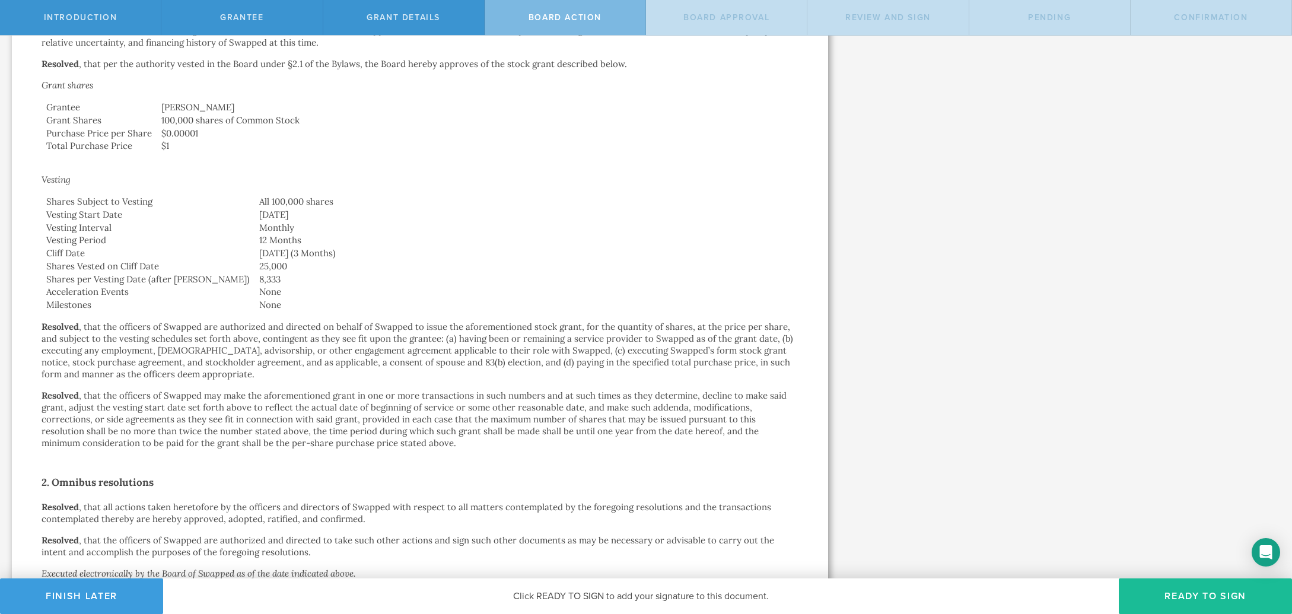
scroll to position [170, 0]
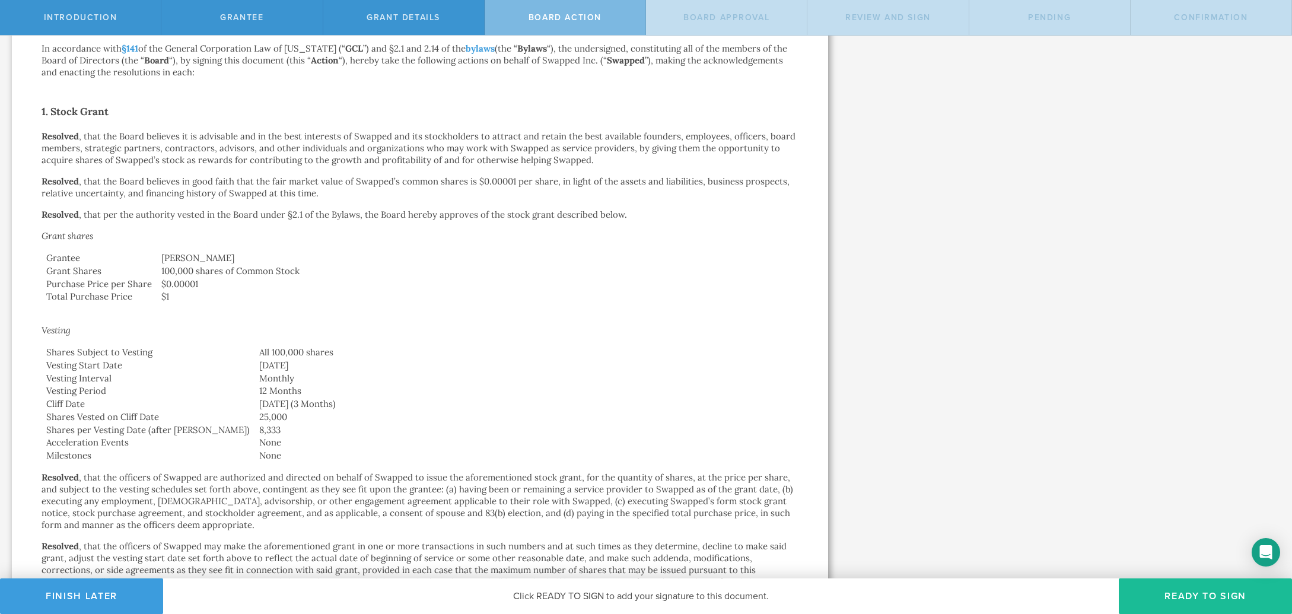
drag, startPoint x: 350, startPoint y: 405, endPoint x: 199, endPoint y: 409, distance: 151.3
click at [254, 409] on td "November 13, 2025 (3 Months)" at bounding box center [526, 403] width 544 height 13
click at [338, 375] on td "Monthly" at bounding box center [526, 378] width 544 height 13
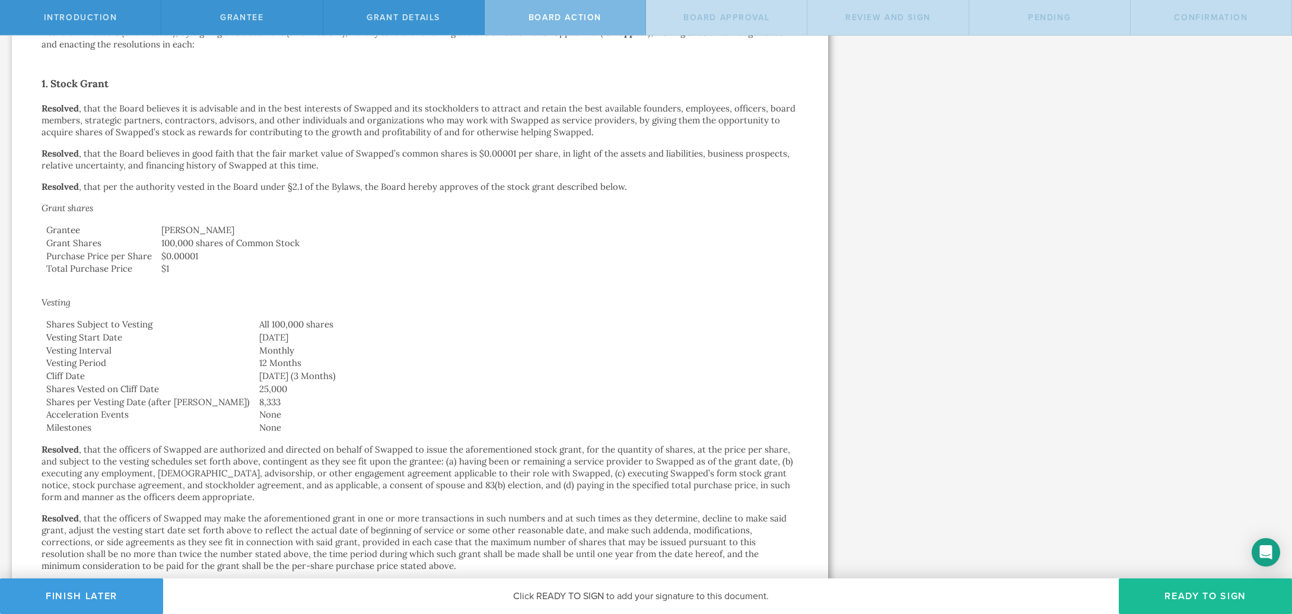
scroll to position [200, 0]
drag, startPoint x: 237, startPoint y: 392, endPoint x: 187, endPoint y: 386, distance: 50.3
click at [187, 386] on tr "Shares Vested on Cliff Date 25,000" at bounding box center [420, 386] width 757 height 13
click at [254, 385] on td "25,000" at bounding box center [526, 386] width 544 height 13
drag, startPoint x: 237, startPoint y: 402, endPoint x: 174, endPoint y: 402, distance: 62.9
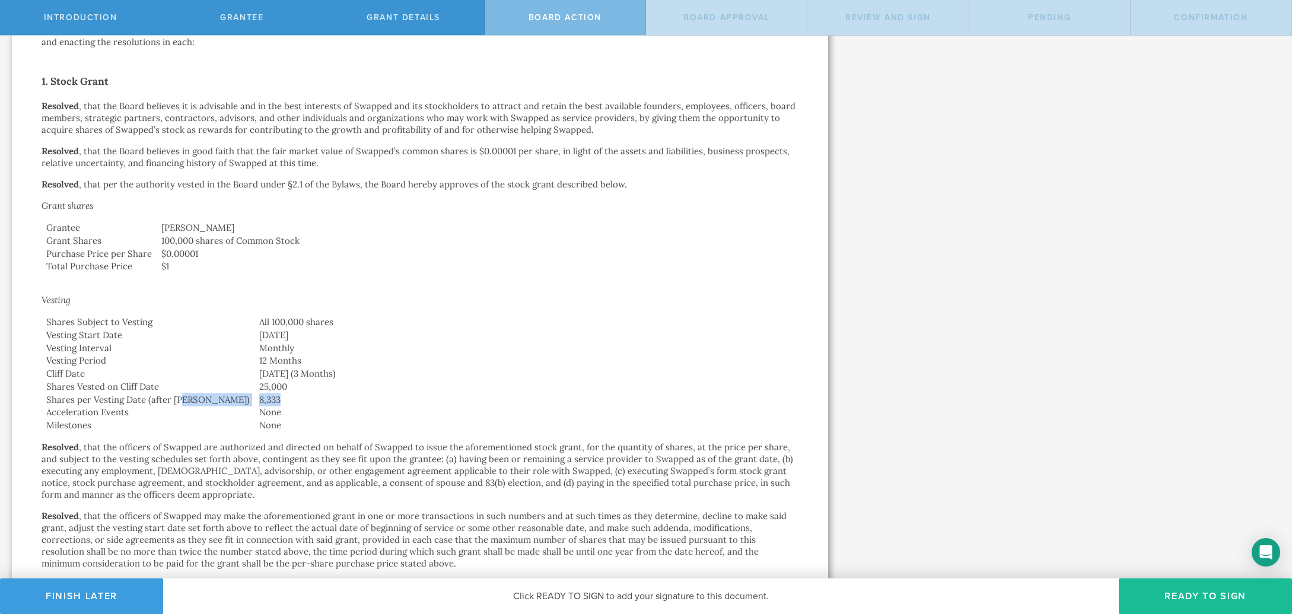
click at [174, 402] on tr "Shares per Vesting Date (after Cliff) 8,333" at bounding box center [420, 399] width 757 height 13
click at [259, 415] on td "None" at bounding box center [526, 412] width 544 height 13
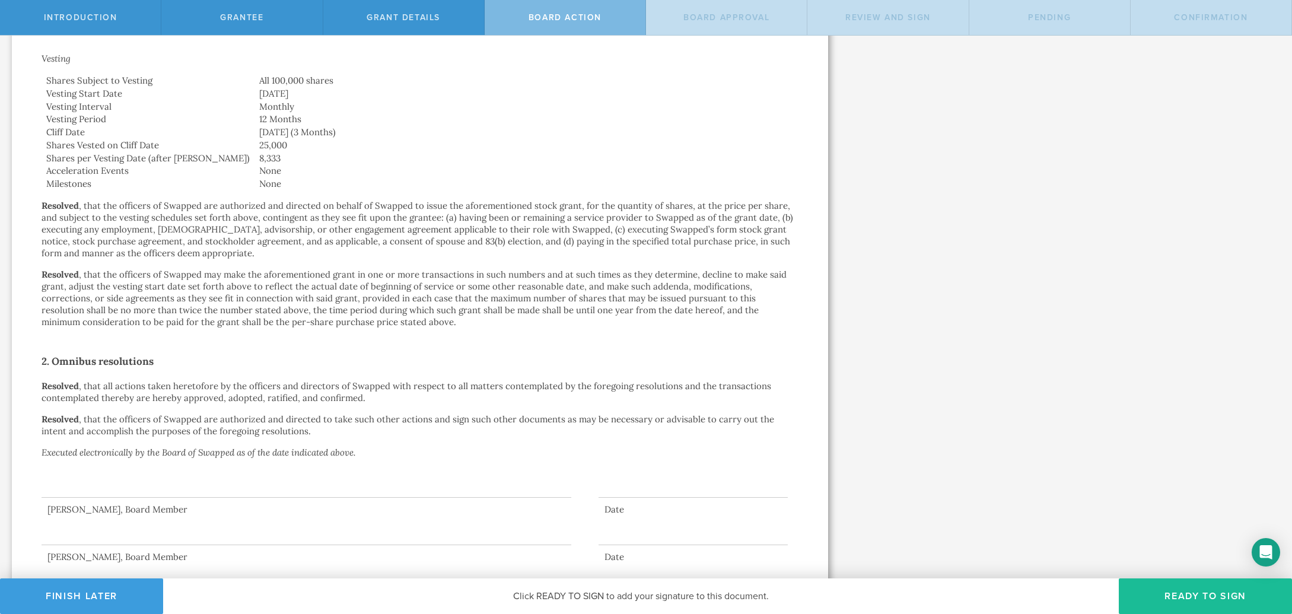
scroll to position [470, 0]
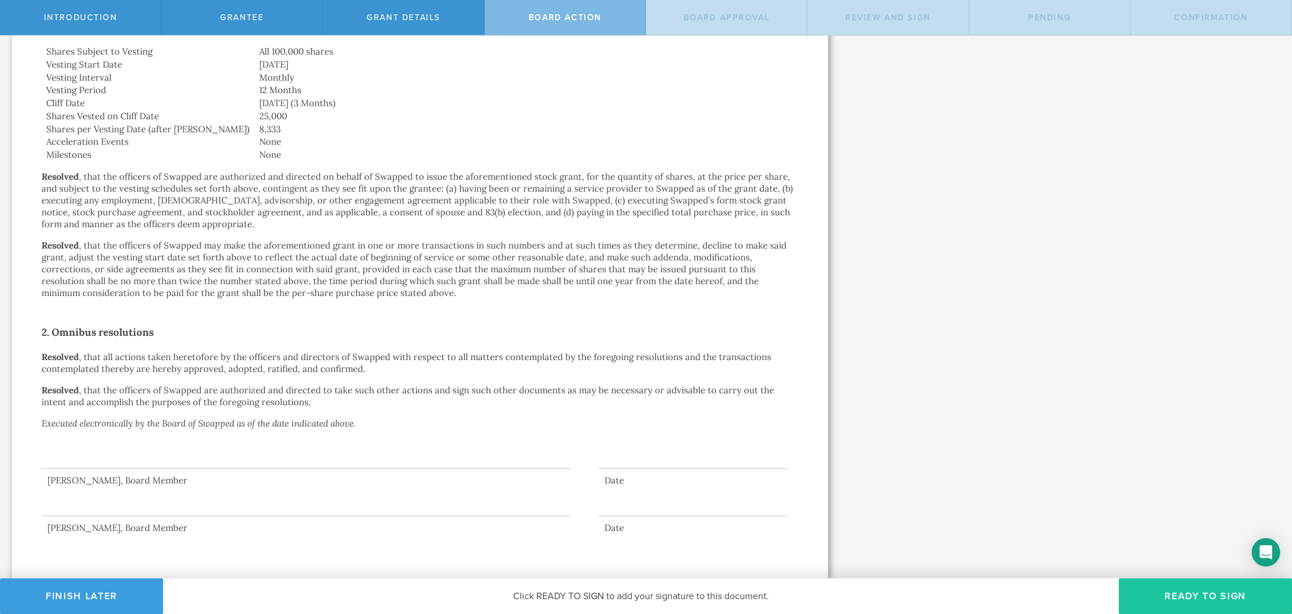
click at [1225, 595] on button "Ready to Sign" at bounding box center [1205, 596] width 173 height 36
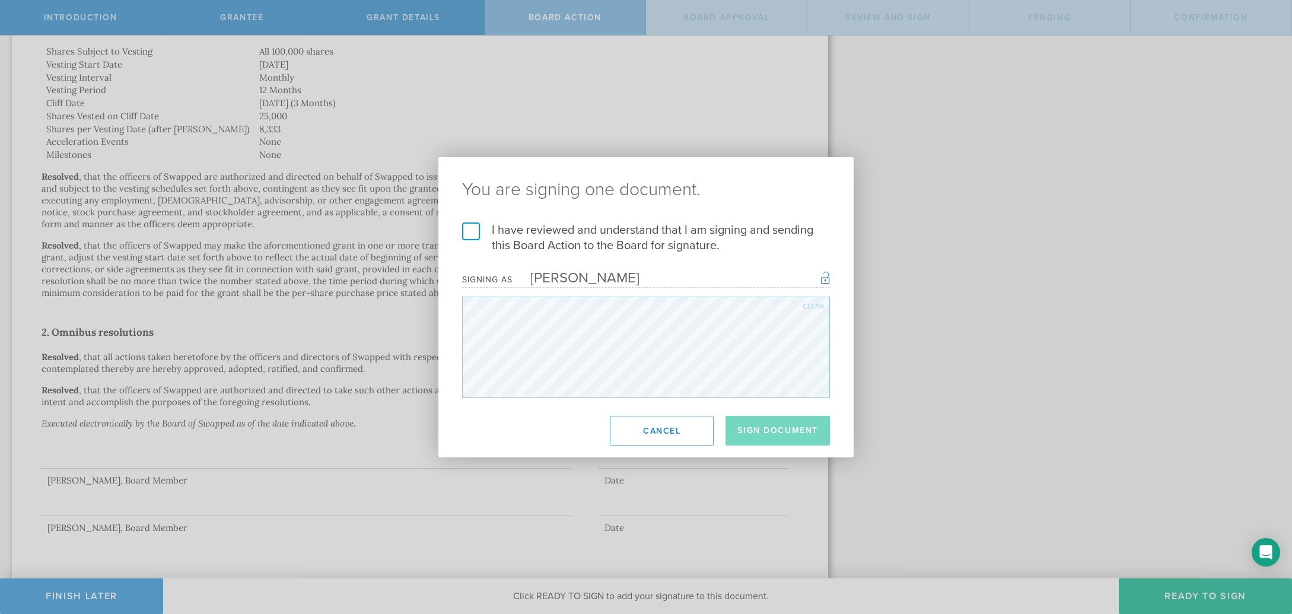
click at [466, 241] on label "I have reviewed and understand that I am signing and sending this Board Action …" at bounding box center [646, 237] width 368 height 31
click at [0, 0] on input "I have reviewed and understand that I am signing and sending this Board Action …" at bounding box center [0, 0] width 0 height 0
click at [785, 425] on button "Sign Document" at bounding box center [778, 431] width 104 height 30
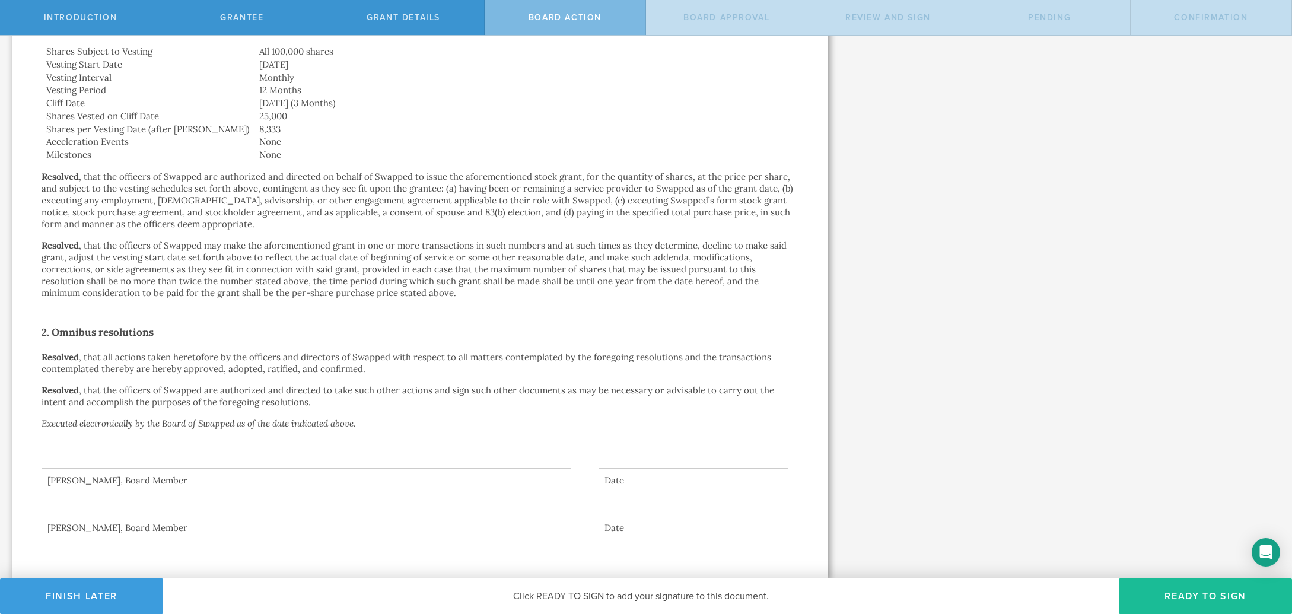
scroll to position [0, 0]
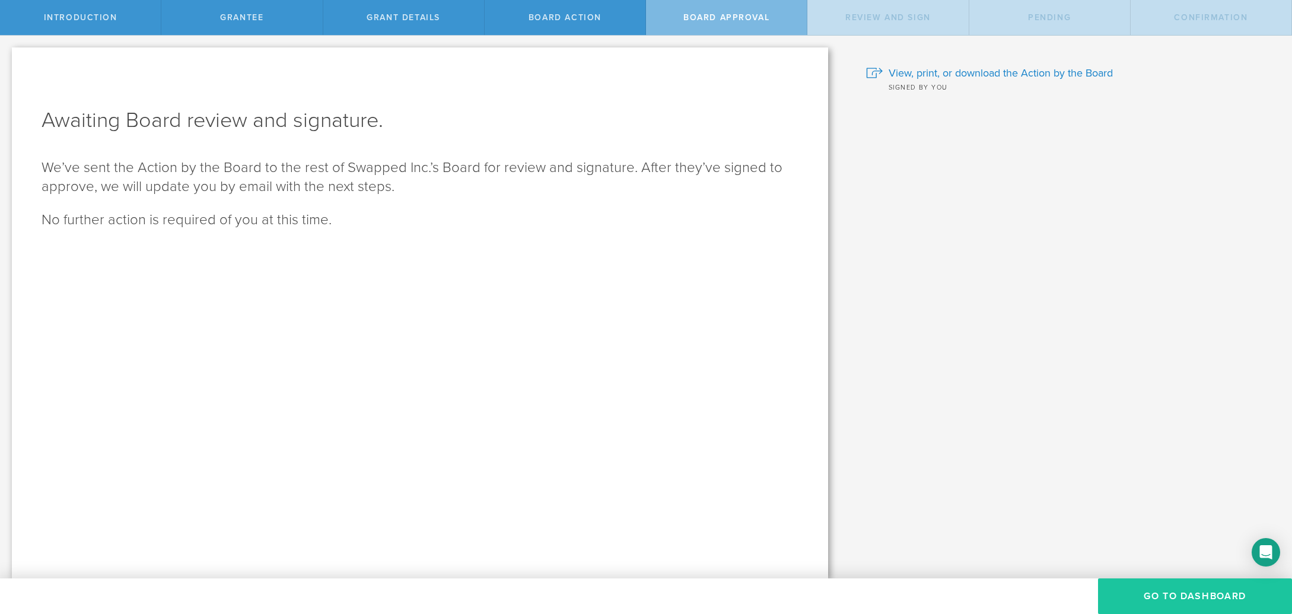
click at [1166, 595] on button "Go To Dashboard" at bounding box center [1195, 596] width 194 height 36
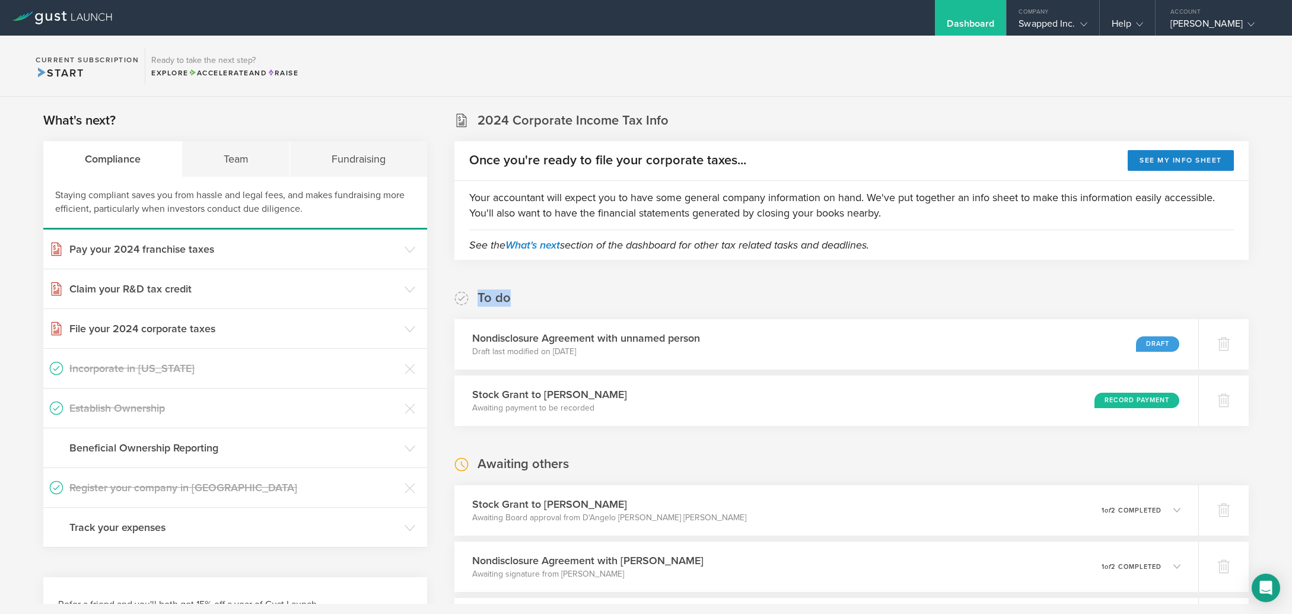
drag, startPoint x: 523, startPoint y: 298, endPoint x: 468, endPoint y: 290, distance: 55.8
click at [468, 290] on div "To do Nondisclosure Agreement with unnamed person Draft last modified on [DATE]…" at bounding box center [851, 357] width 794 height 136
click at [545, 291] on div "To do Nondisclosure Agreement with unnamed person Draft last modified on [DATE]…" at bounding box center [851, 357] width 794 height 136
